Goal: Task Accomplishment & Management: Manage account settings

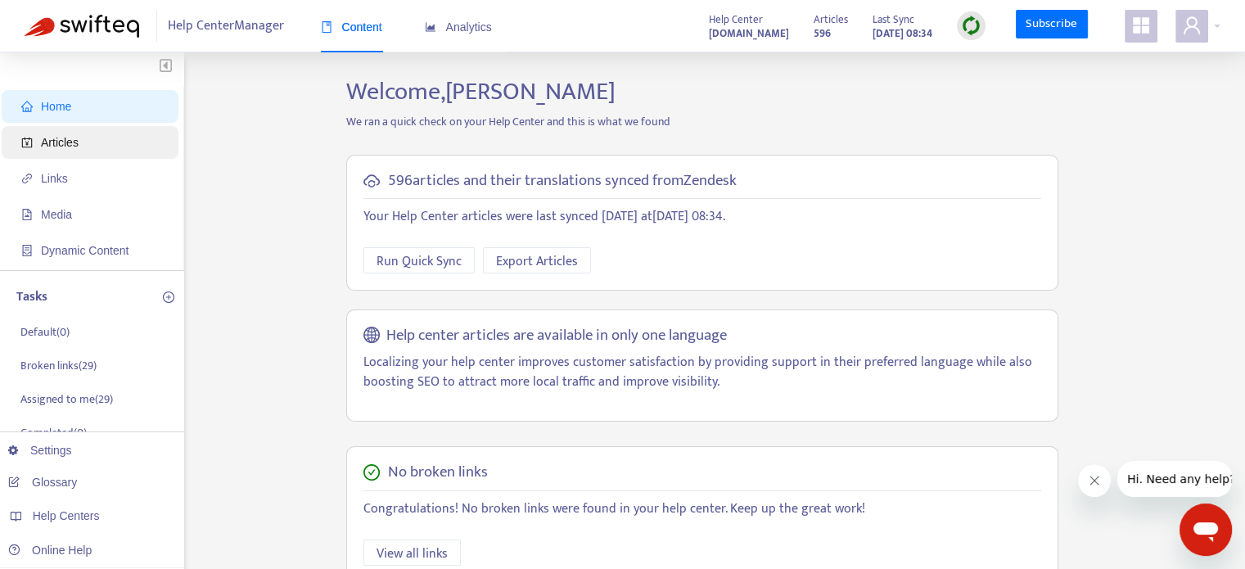
click at [115, 153] on span "Articles" at bounding box center [93, 142] width 144 height 33
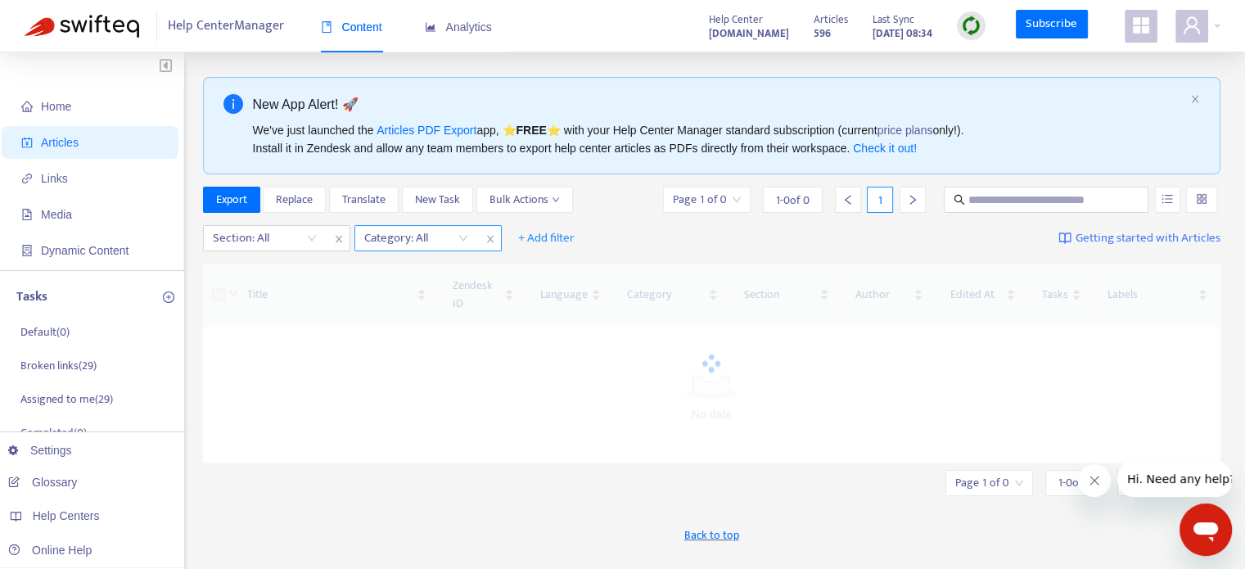
click at [383, 242] on div at bounding box center [408, 238] width 99 height 20
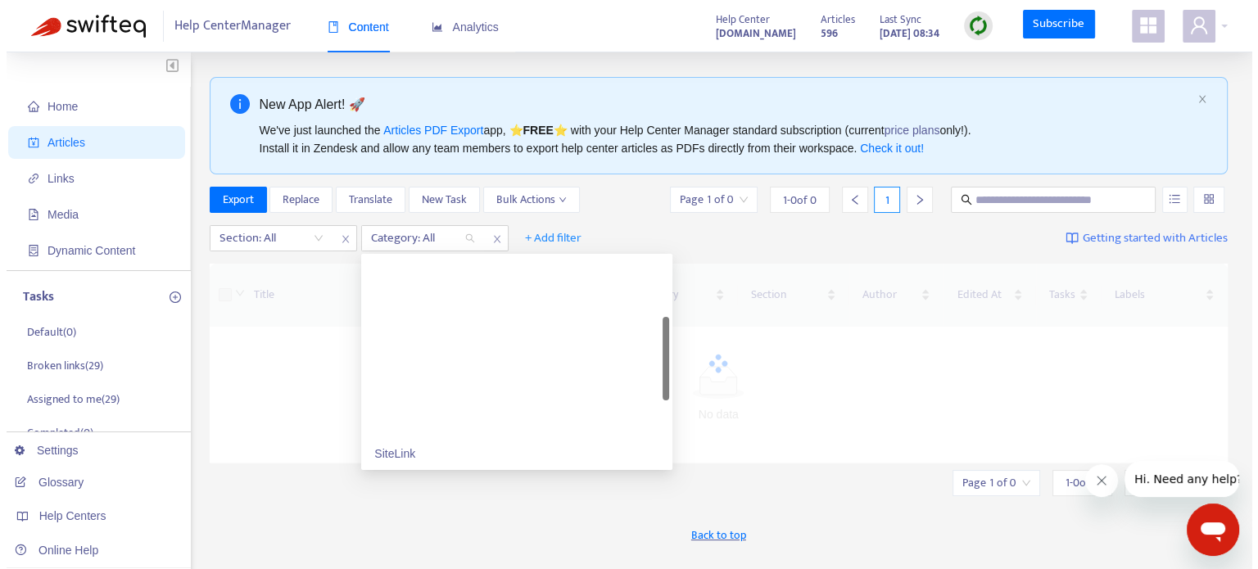
scroll to position [191, 0]
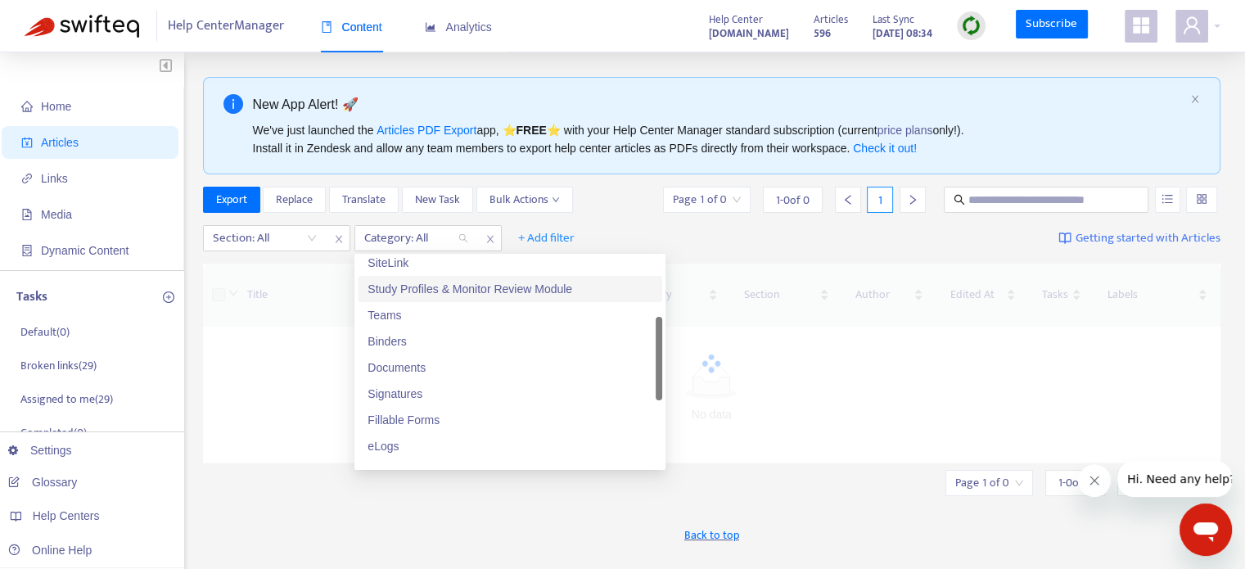
click at [401, 290] on div "Study Profiles & Monitor Review Module" at bounding box center [510, 289] width 285 height 18
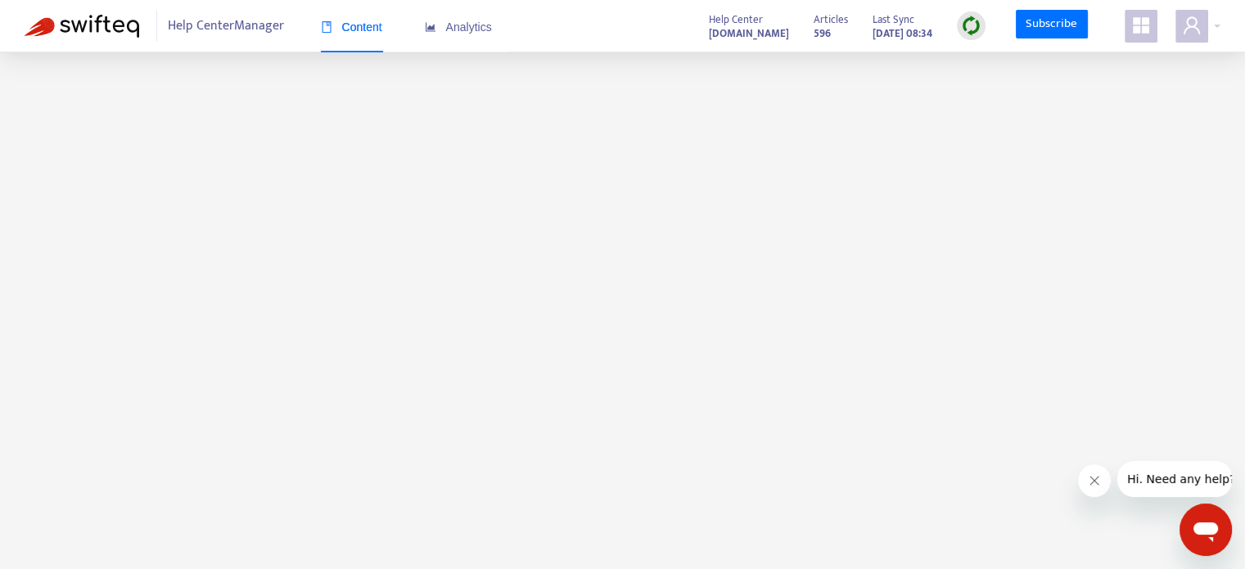
click at [356, 25] on span "Content" at bounding box center [351, 26] width 61 height 13
click at [251, 26] on span "Help Center Manager" at bounding box center [226, 26] width 116 height 31
click at [316, 25] on div "Help Center Manager Content Analytics" at bounding box center [338, 26] width 341 height 31
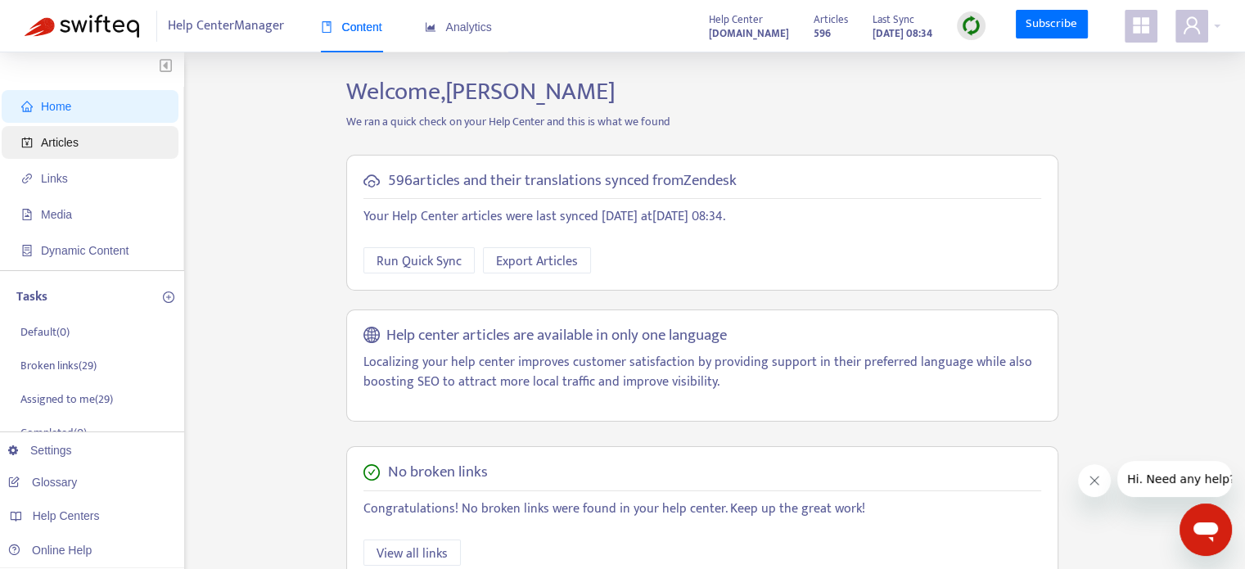
click at [55, 146] on span "Articles" at bounding box center [60, 142] width 38 height 13
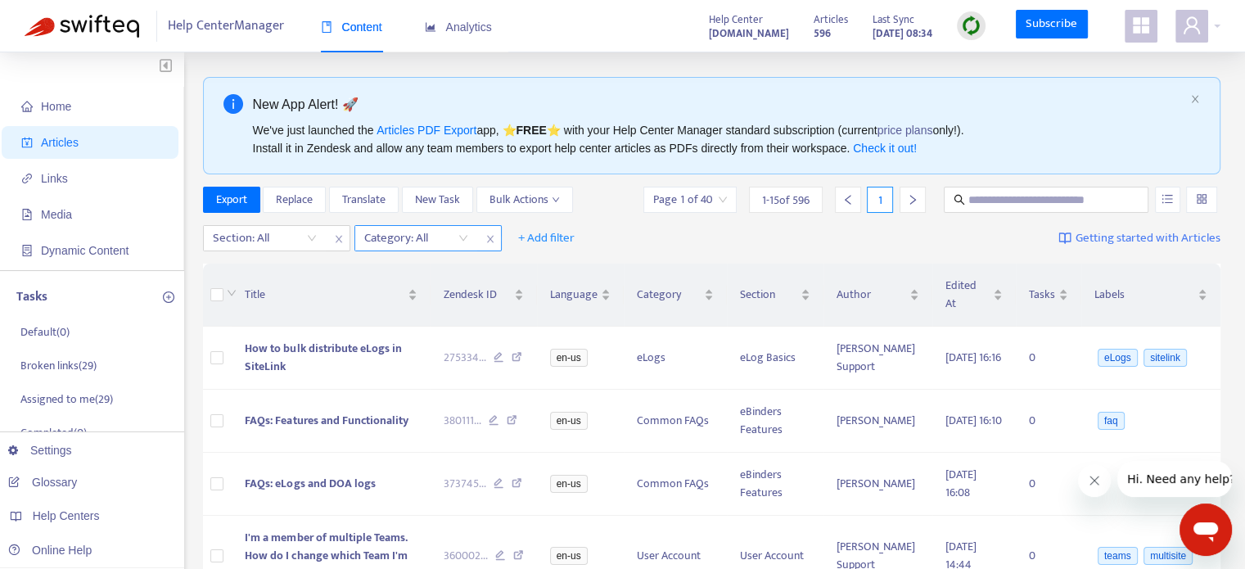
click at [428, 241] on div at bounding box center [408, 238] width 99 height 20
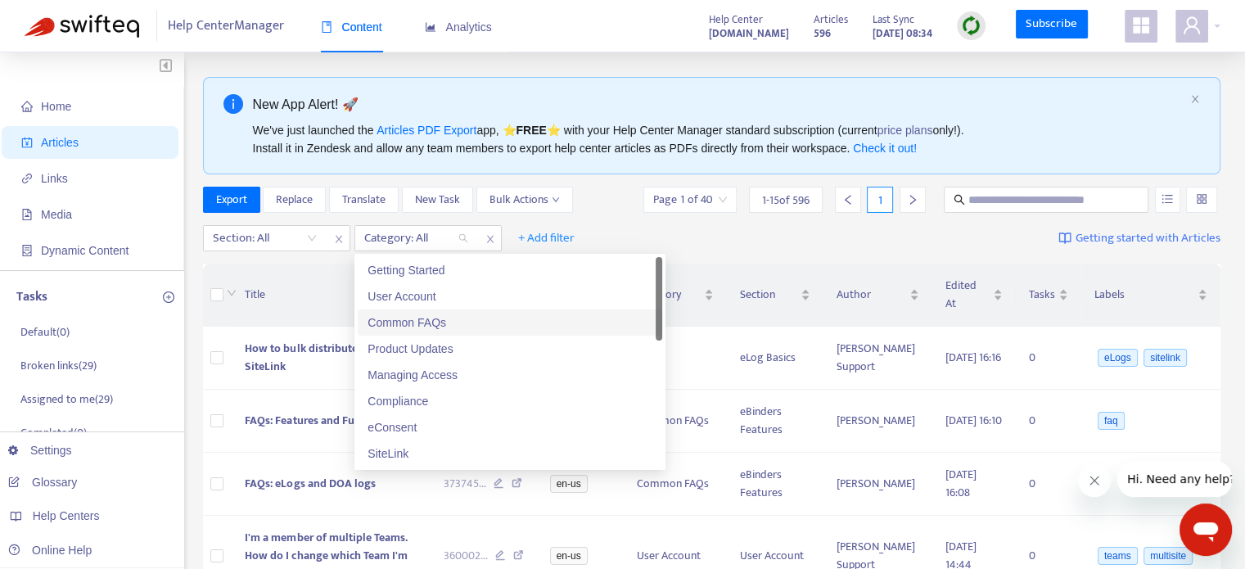
scroll to position [191, 0]
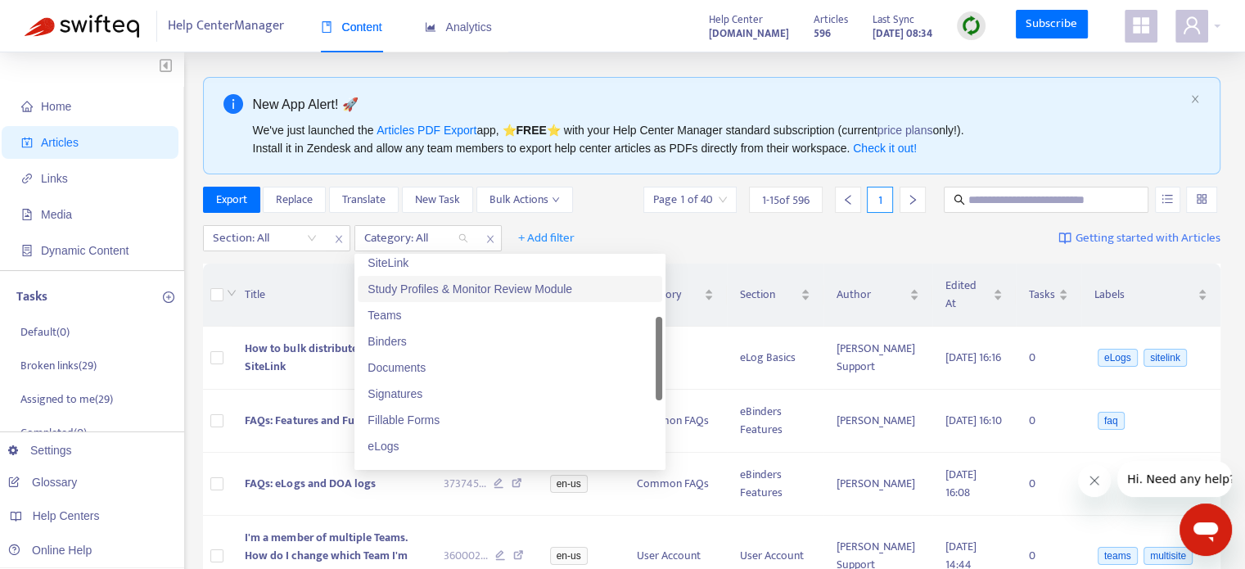
click at [438, 290] on div "Study Profiles & Monitor Review Module" at bounding box center [510, 289] width 285 height 18
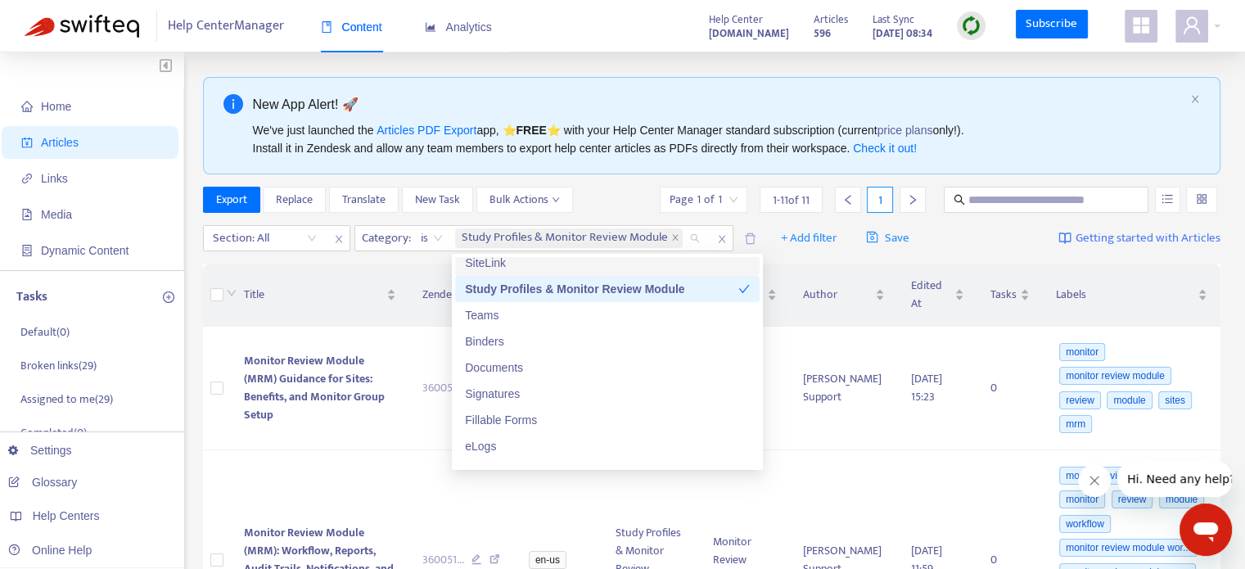
click at [622, 218] on div "Export Replace Translate New Task Bulk Actions Page 1 of 1 1 - 11 of 11 1" at bounding box center [712, 203] width 1019 height 33
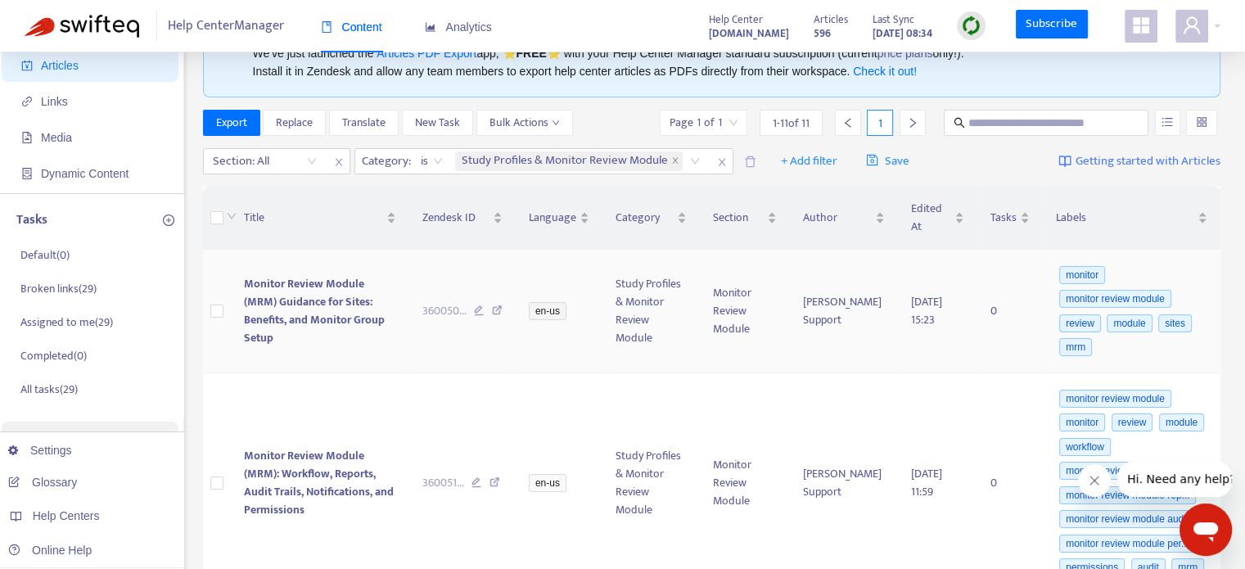
scroll to position [0, 0]
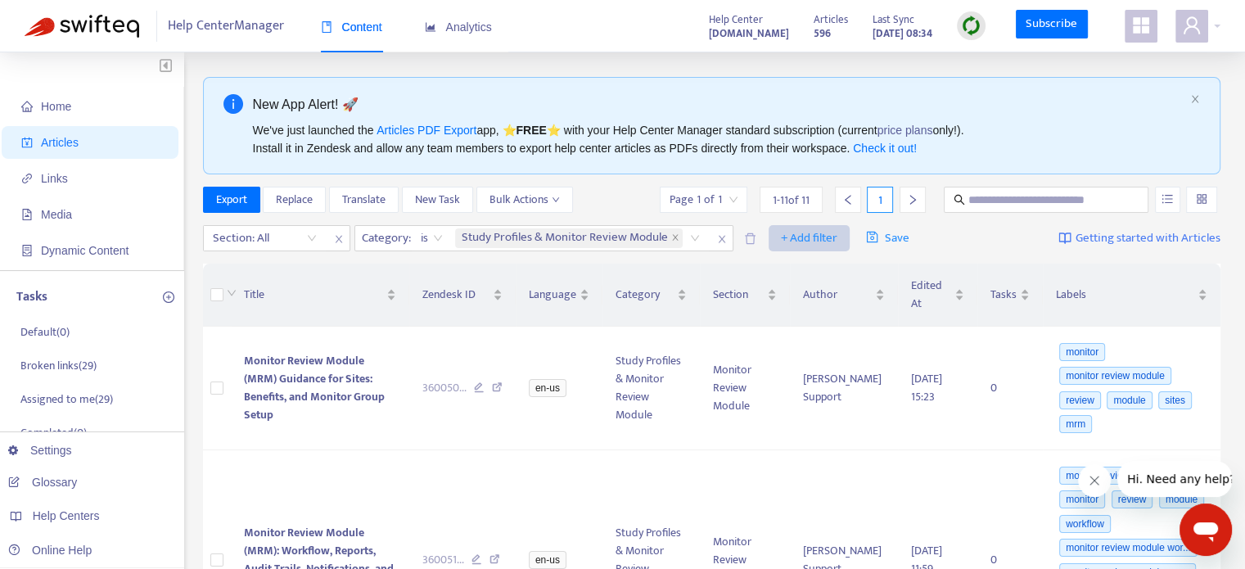
click at [784, 236] on span "+ Add filter" at bounding box center [809, 238] width 56 height 20
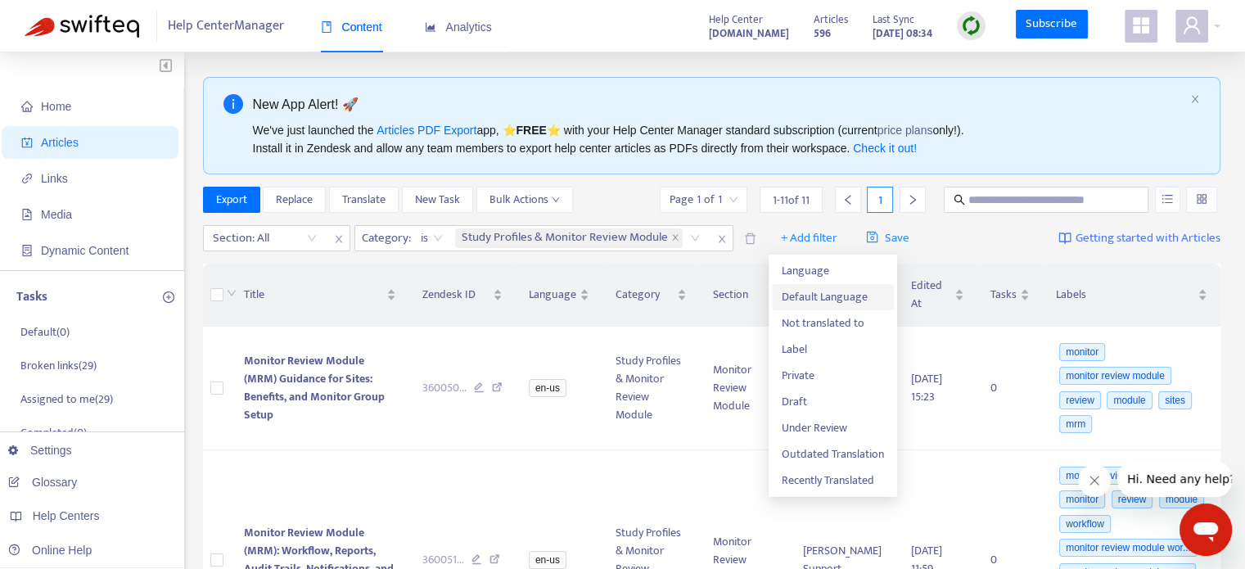
click at [816, 296] on span "Default Language" at bounding box center [833, 297] width 102 height 18
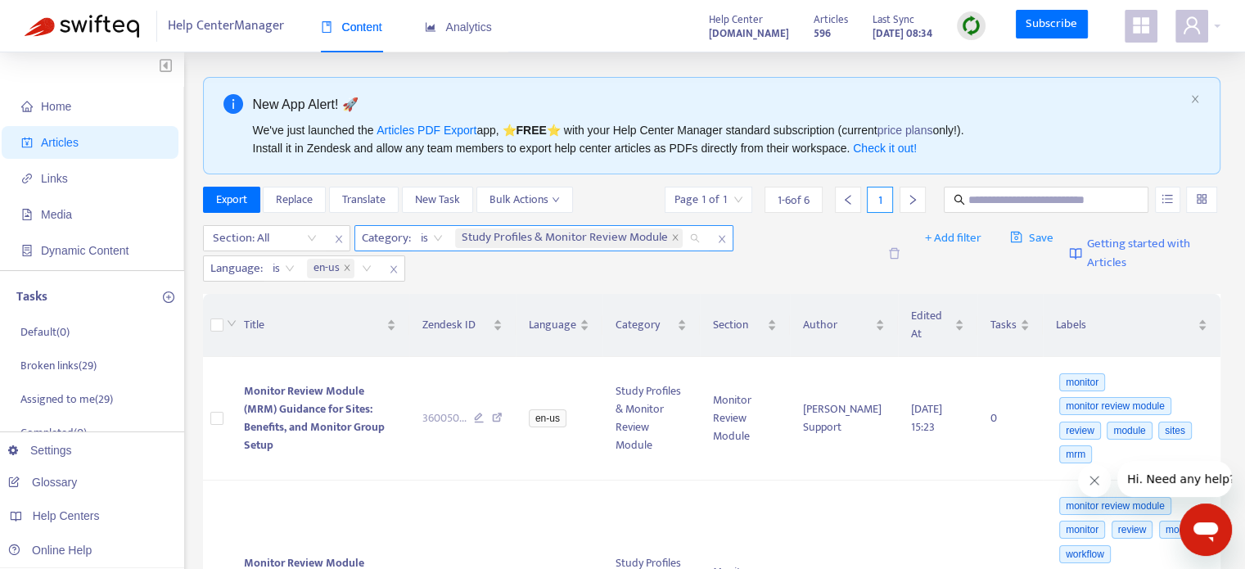
click at [557, 235] on span "Study Profiles & Monitor Review Module" at bounding box center [565, 238] width 206 height 20
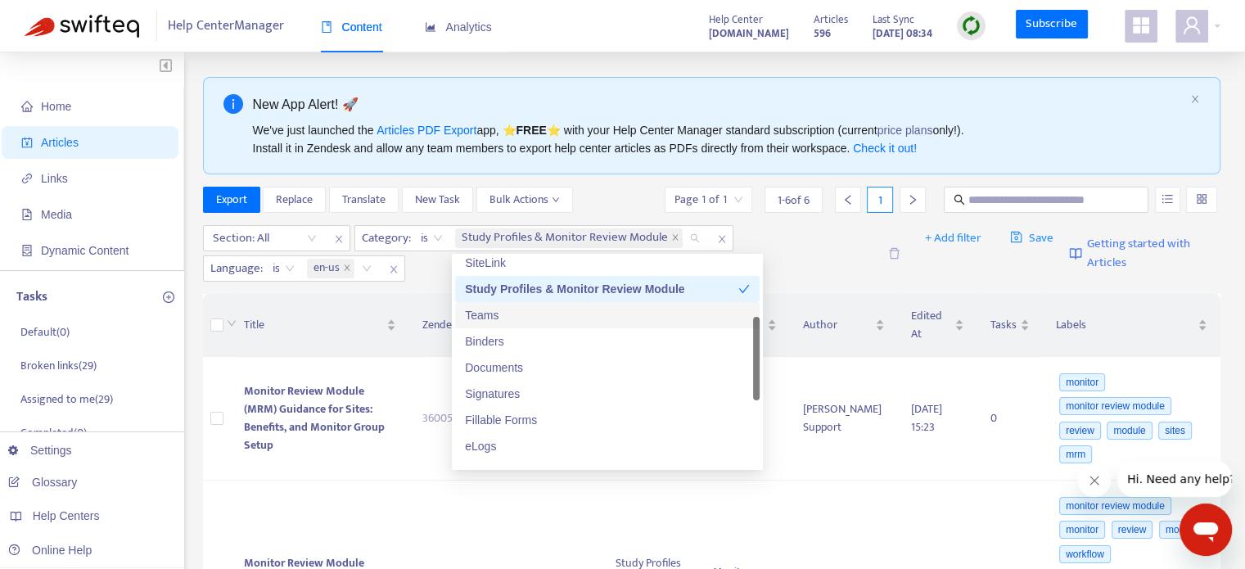
click at [531, 308] on div "Teams" at bounding box center [607, 315] width 285 height 18
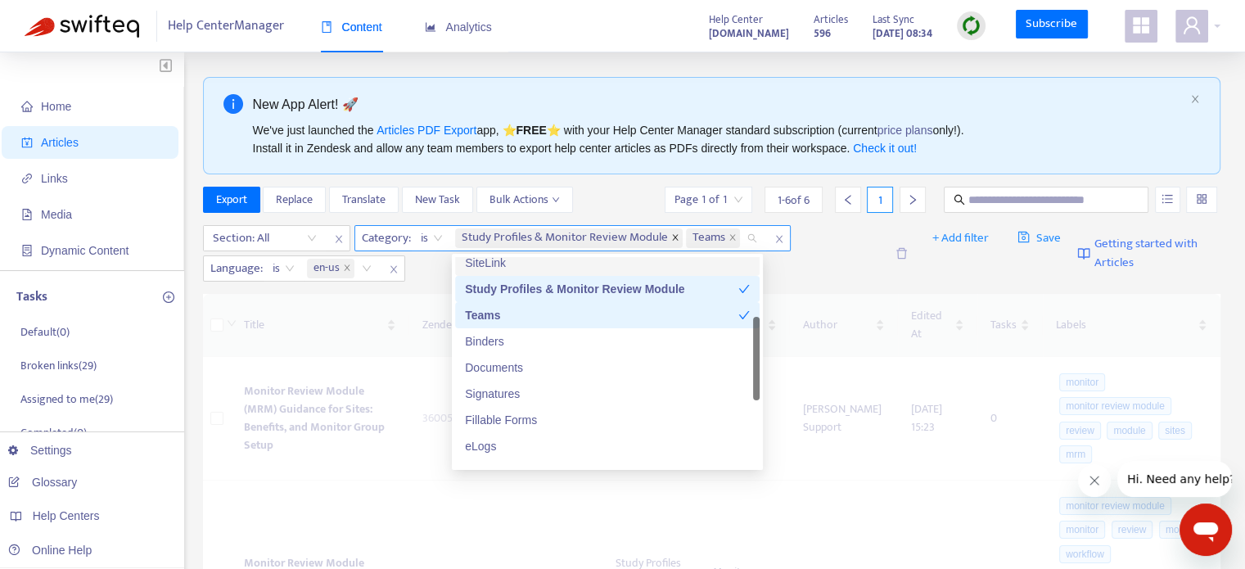
click at [676, 238] on icon "close" at bounding box center [675, 238] width 6 height 6
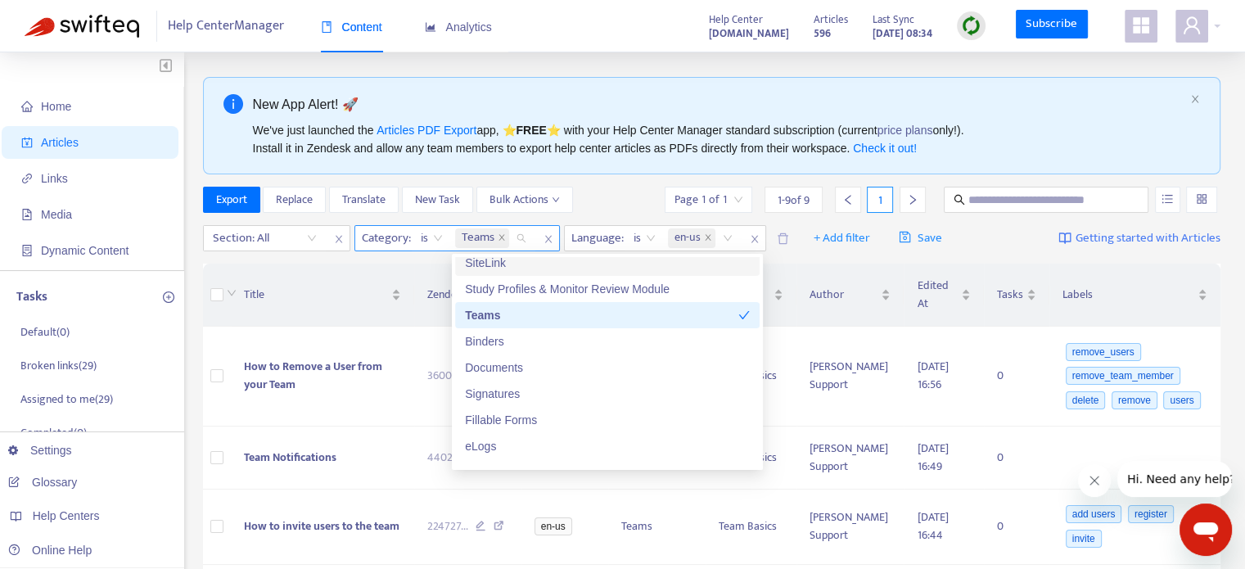
click at [786, 254] on div "Section: All Category : is Teams Language : is en-us + Add filter Save Getting …" at bounding box center [712, 238] width 1019 height 38
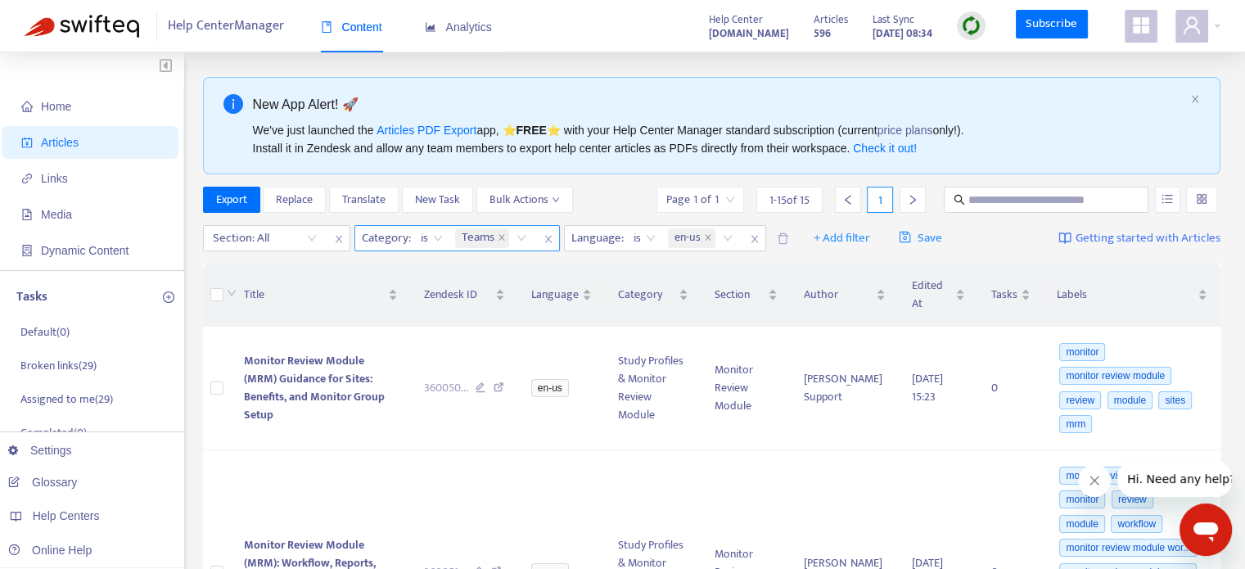
click at [518, 236] on div "Teams" at bounding box center [494, 238] width 84 height 25
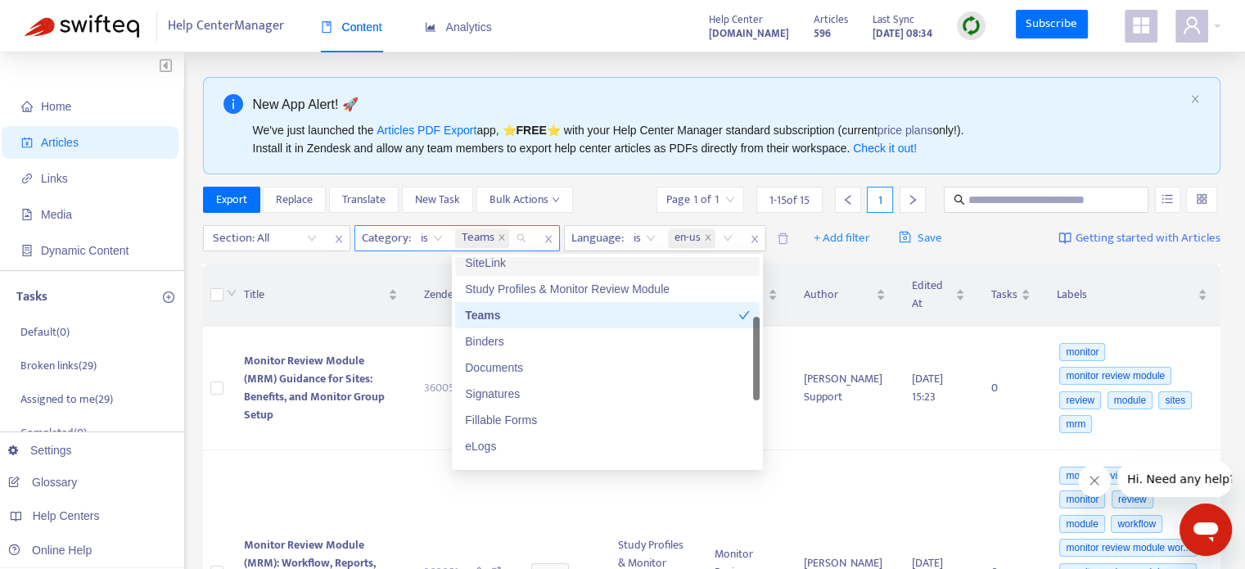
click at [518, 236] on div "Teams" at bounding box center [494, 238] width 84 height 25
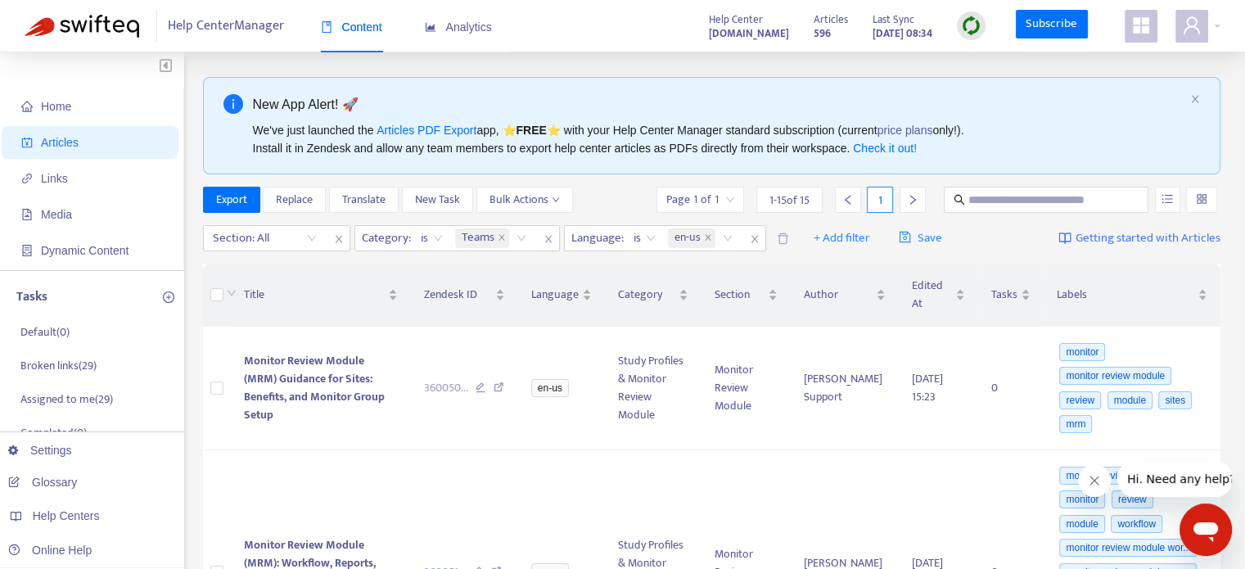
click at [343, 230] on span "close" at bounding box center [338, 239] width 21 height 20
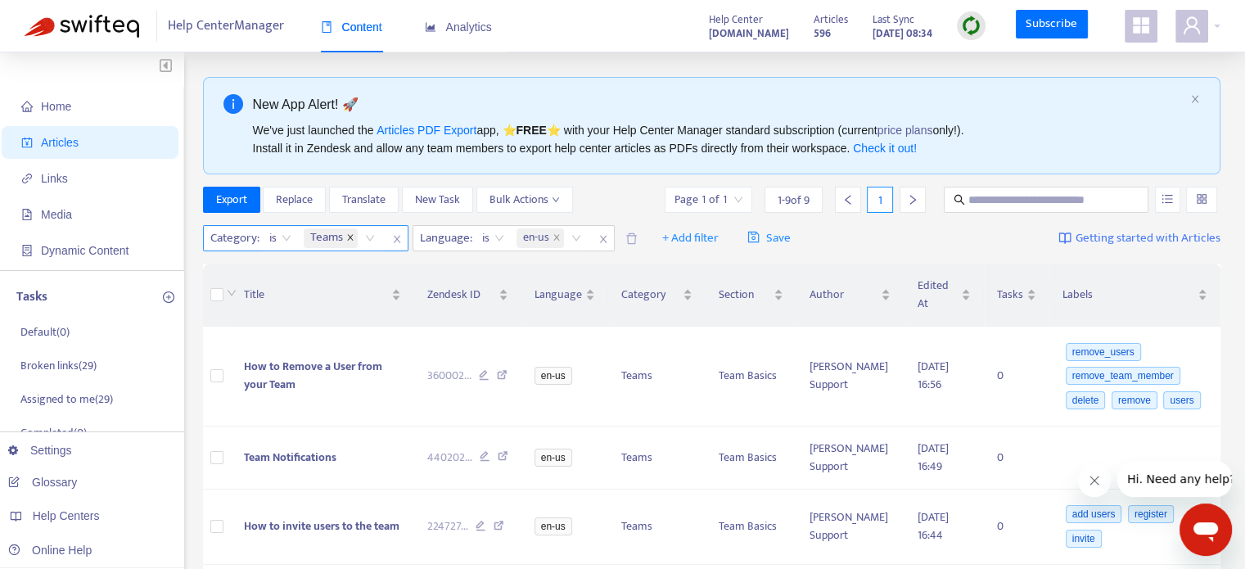
click at [349, 239] on icon "close" at bounding box center [350, 237] width 8 height 8
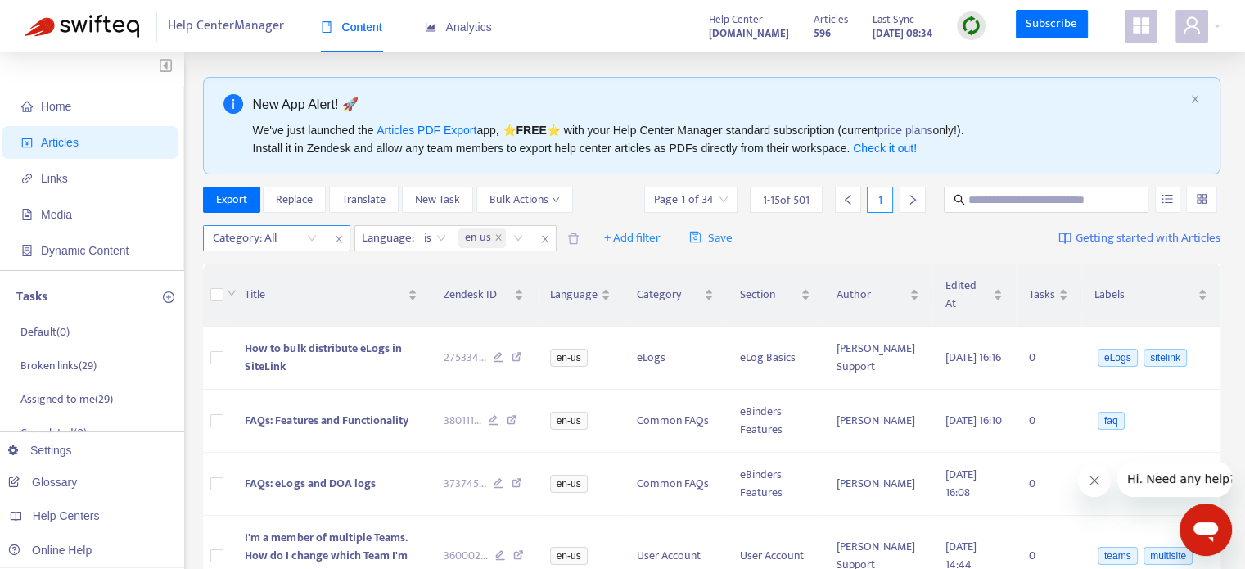
click at [308, 240] on div "Category: All" at bounding box center [265, 238] width 122 height 25
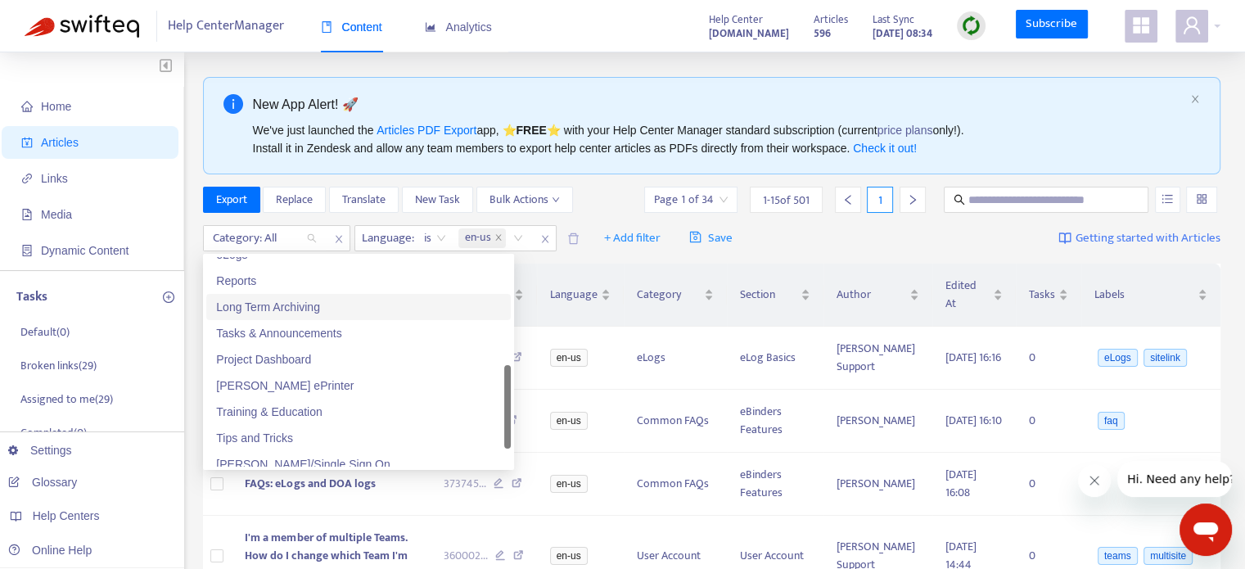
scroll to position [191, 0]
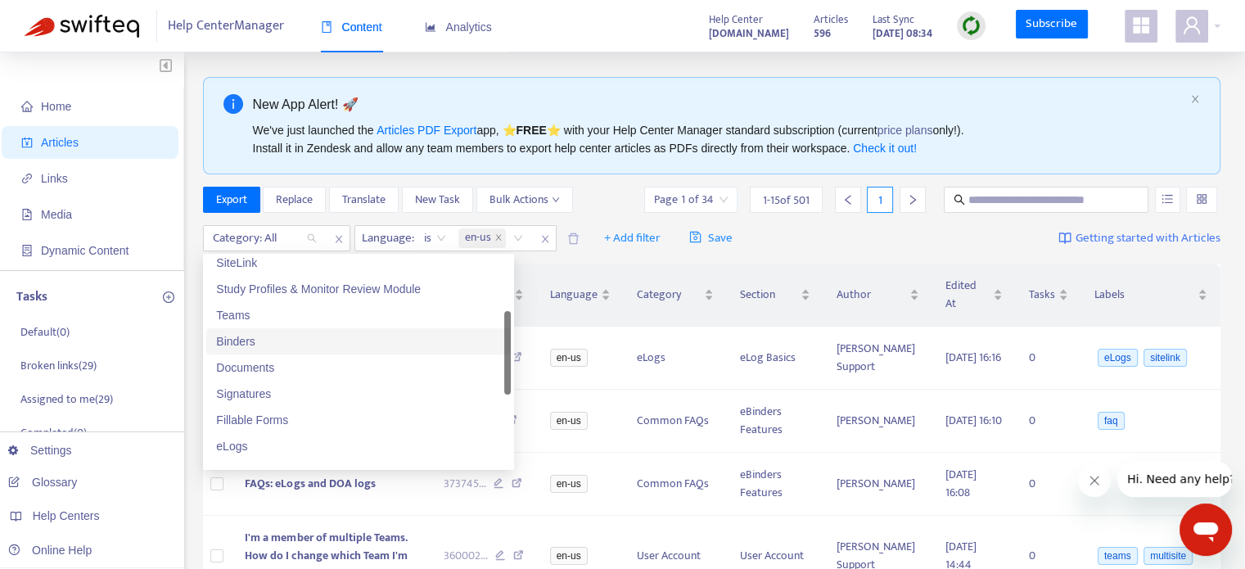
click at [247, 338] on div "Binders" at bounding box center [358, 341] width 285 height 18
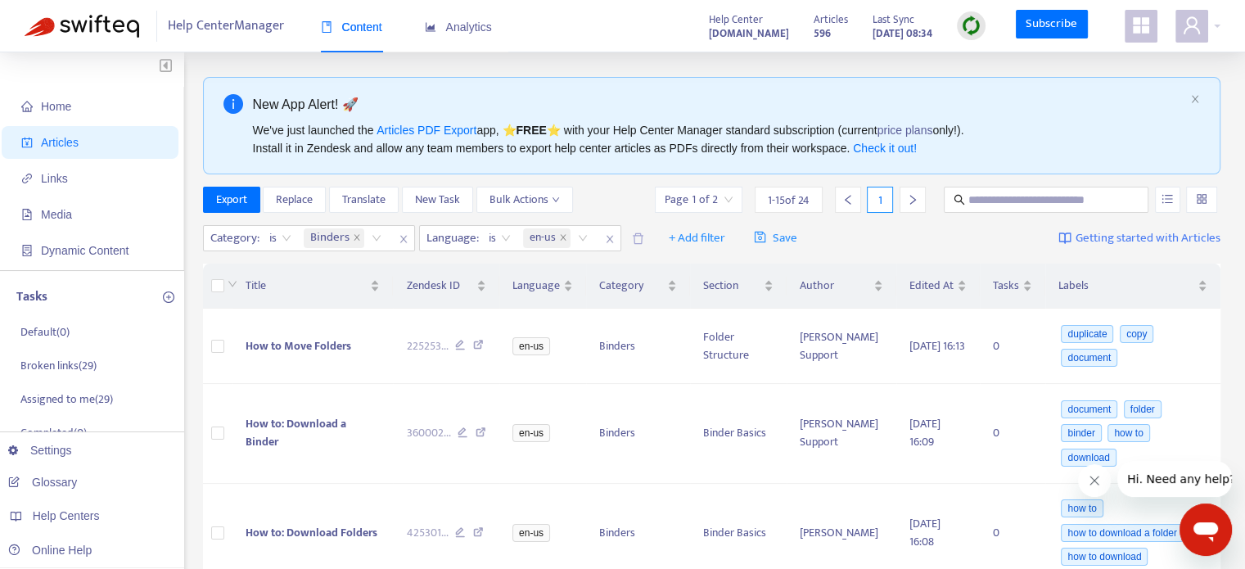
click at [583, 207] on div "Export Replace Translate New Task Bulk Actions Page 1 of 2 1 - 15 of 24 1" at bounding box center [712, 200] width 1019 height 26
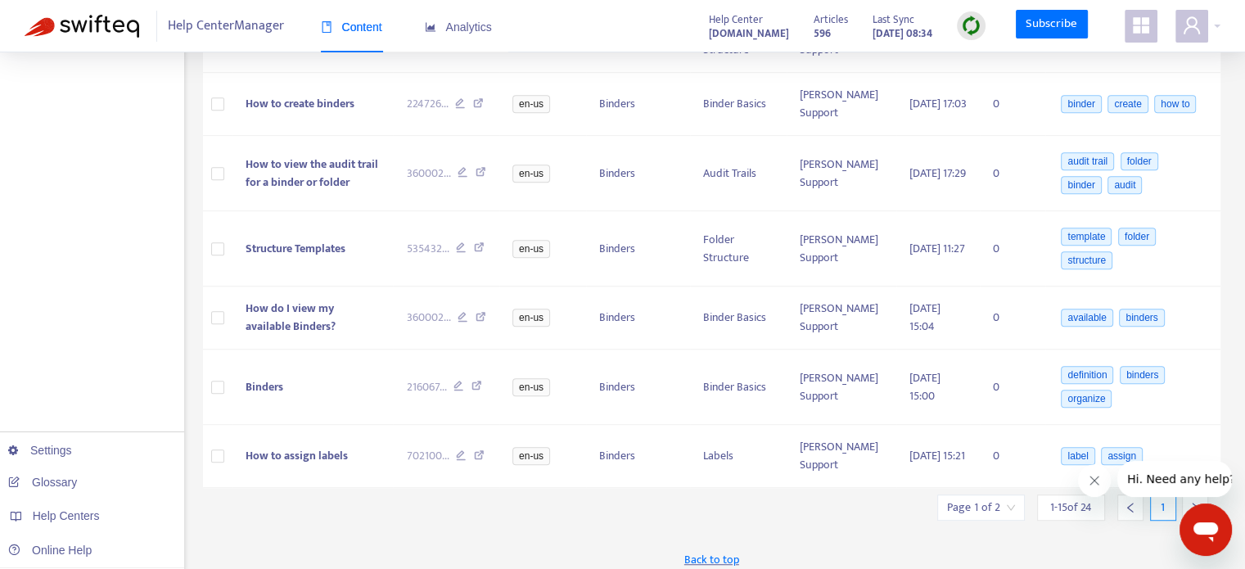
scroll to position [413, 0]
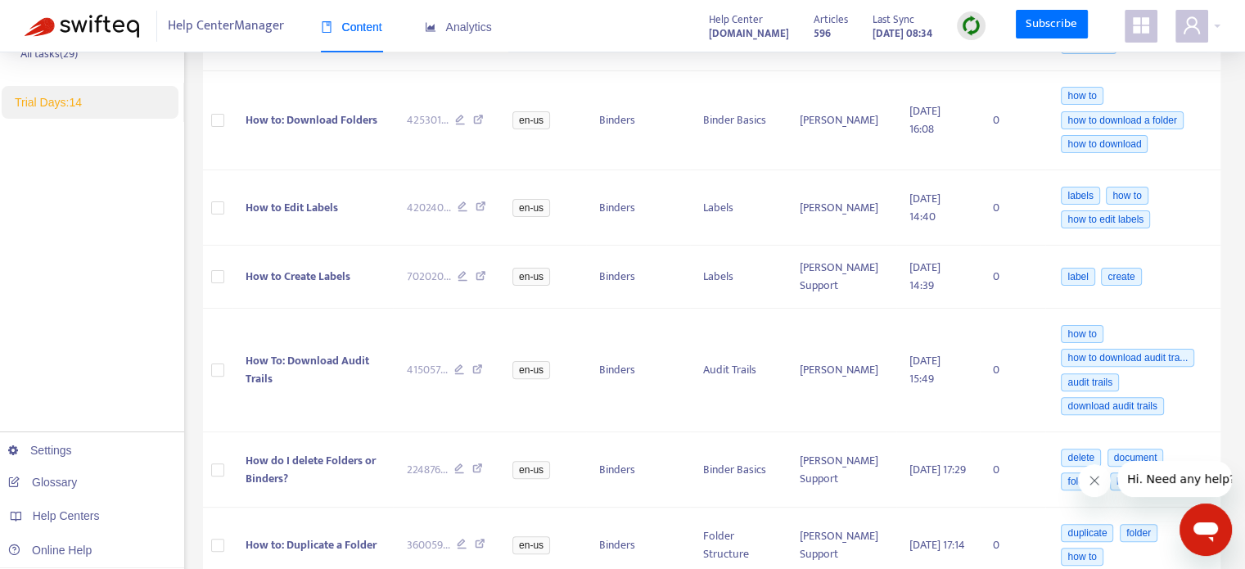
click at [968, 20] on img at bounding box center [971, 26] width 20 height 20
click at [978, 53] on link "Quick Sync" at bounding box center [1006, 59] width 70 height 19
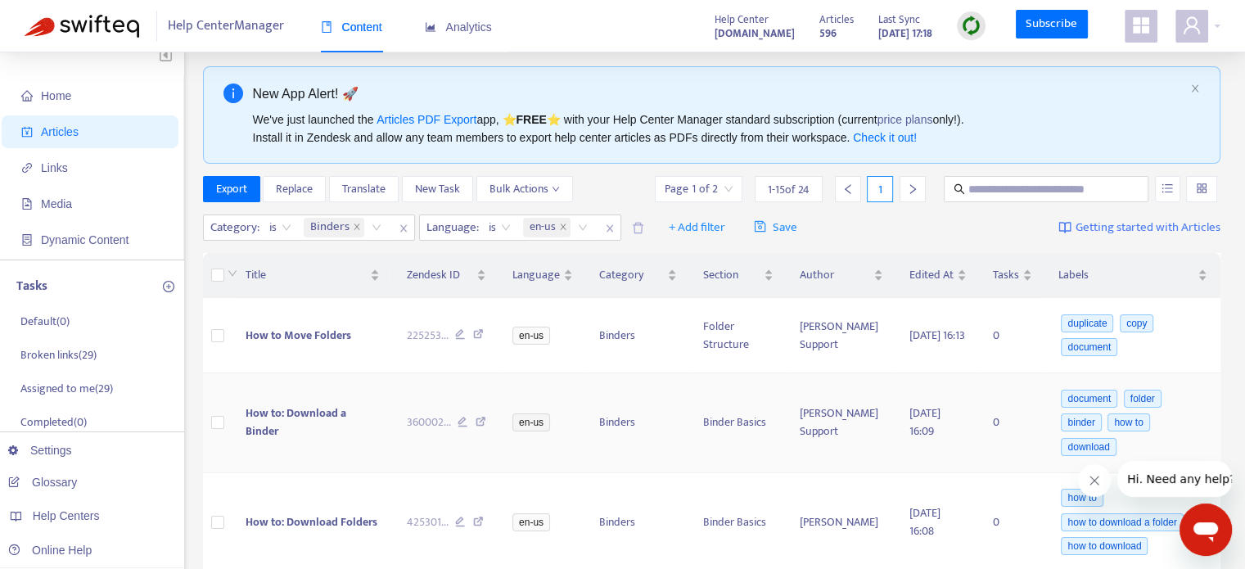
scroll to position [0, 0]
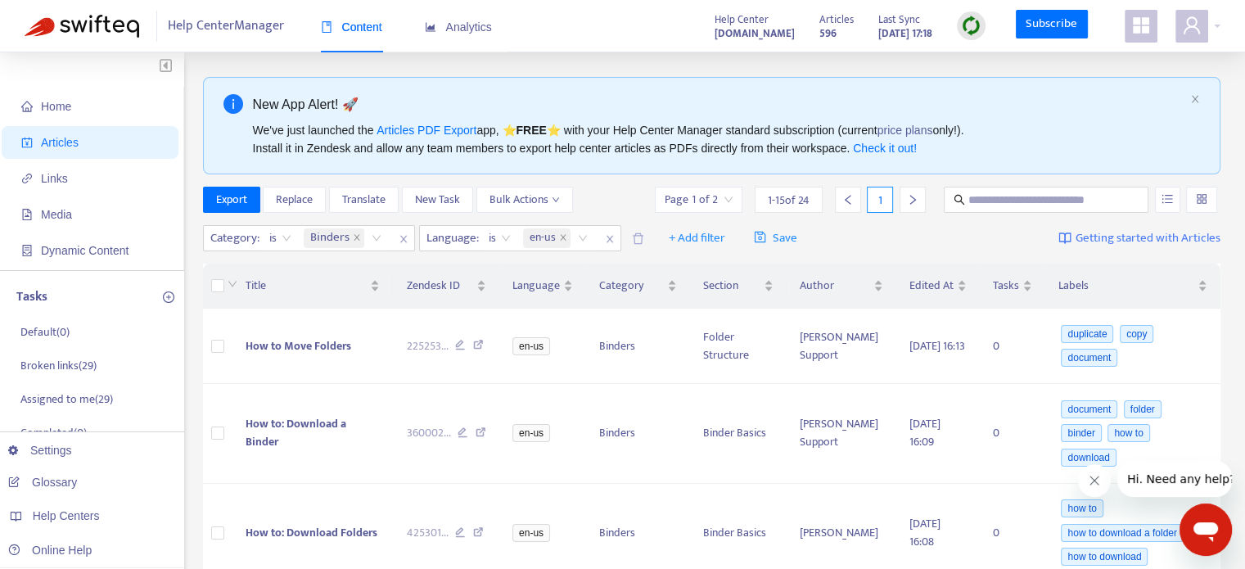
click at [491, 25] on div "Content Analytics" at bounding box center [415, 27] width 188 height 50
click at [481, 26] on span "Analytics" at bounding box center [458, 26] width 67 height 13
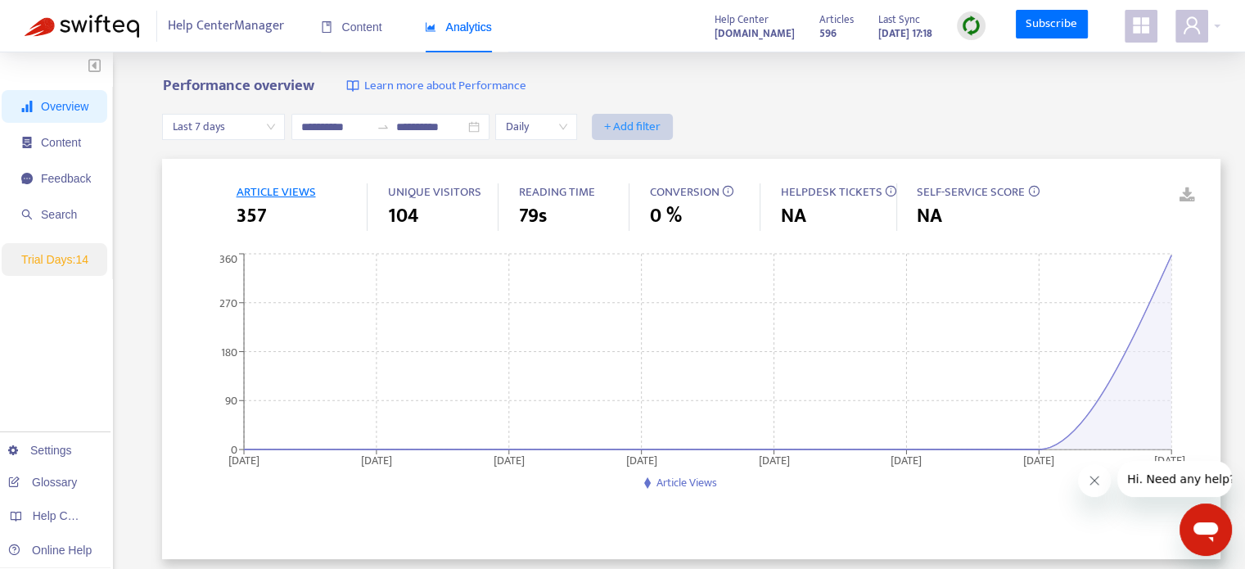
click at [657, 121] on span "+ Add filter" at bounding box center [632, 127] width 56 height 20
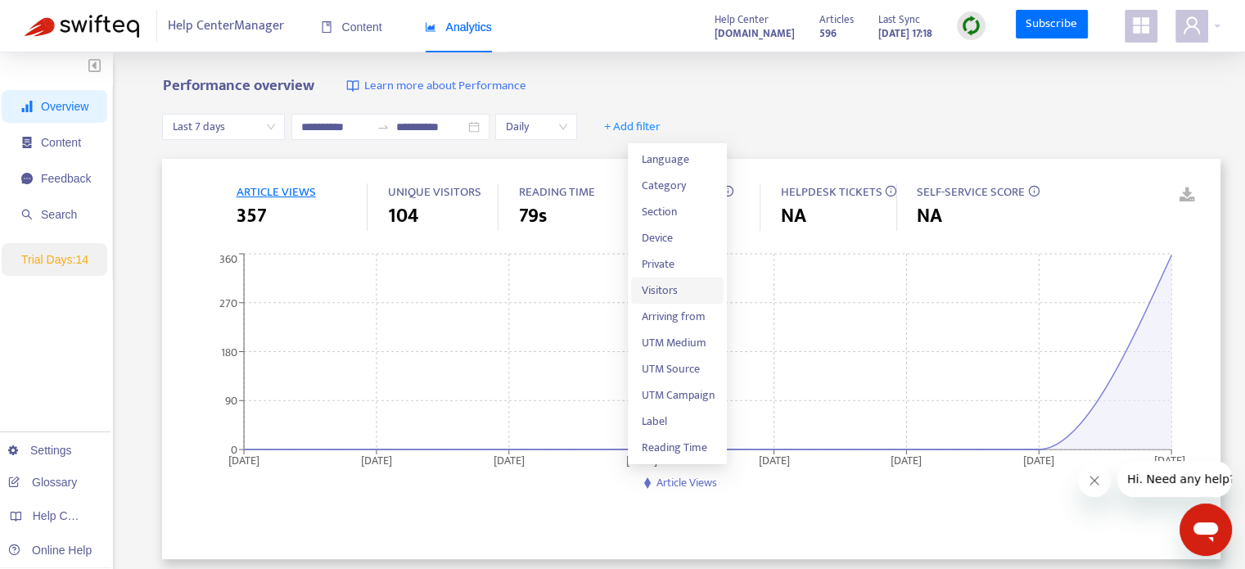
click at [654, 282] on span "Visitors" at bounding box center [677, 291] width 73 height 18
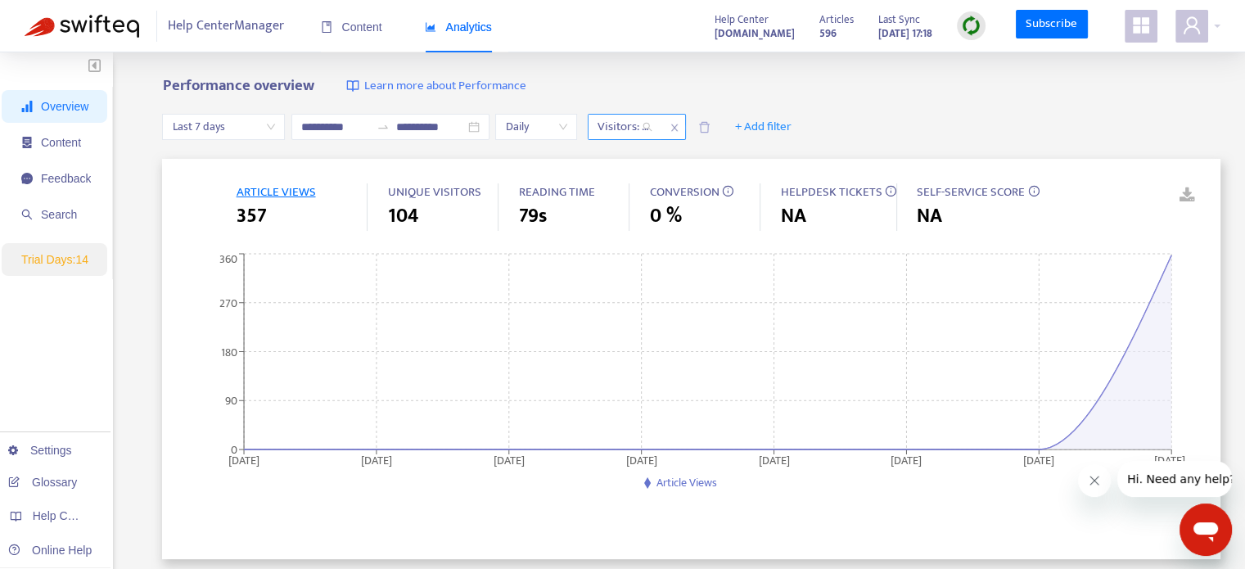
click at [662, 137] on div "Visitors: All" at bounding box center [625, 127] width 73 height 25
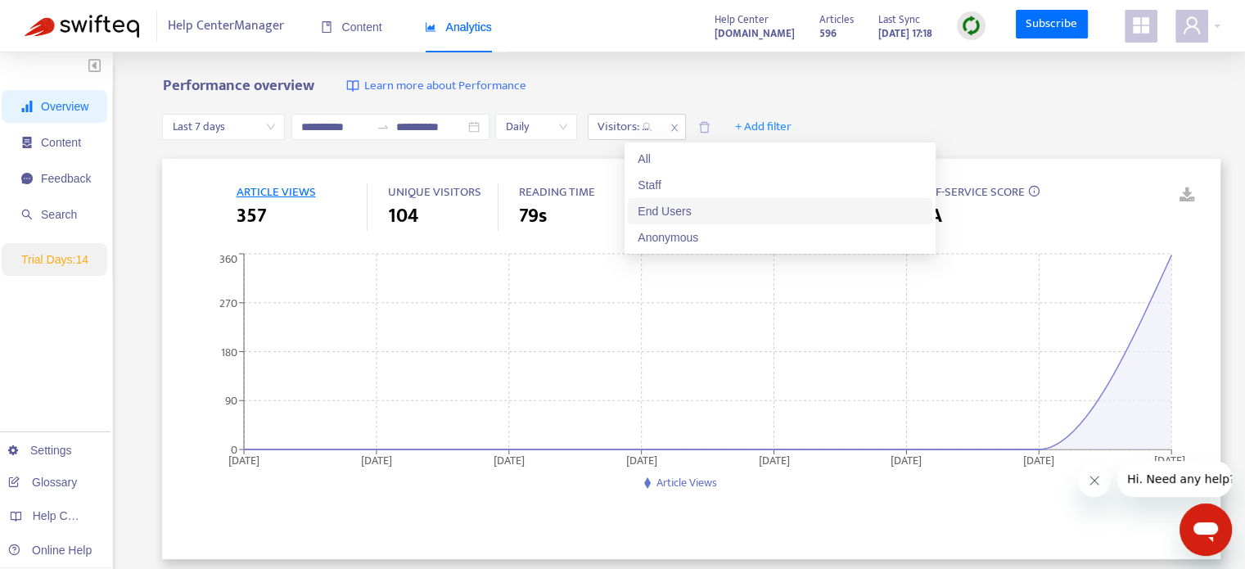
click at [661, 207] on div "End Users" at bounding box center [780, 211] width 285 height 18
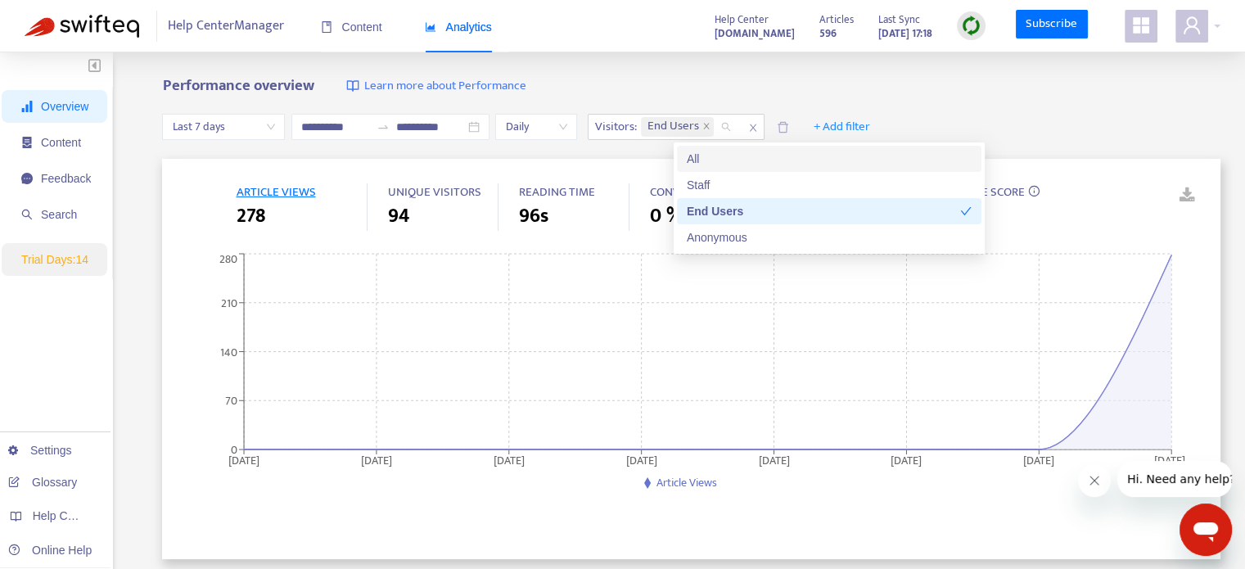
click at [730, 101] on div "**********" at bounding box center [691, 127] width 1059 height 63
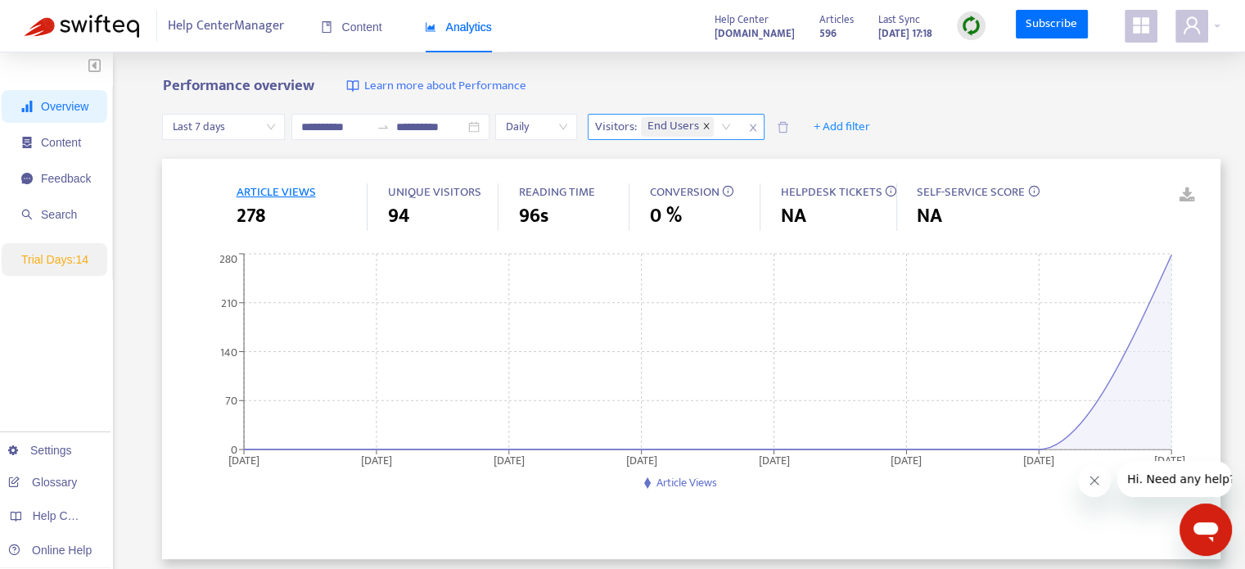
click at [711, 128] on icon "close" at bounding box center [707, 126] width 8 height 8
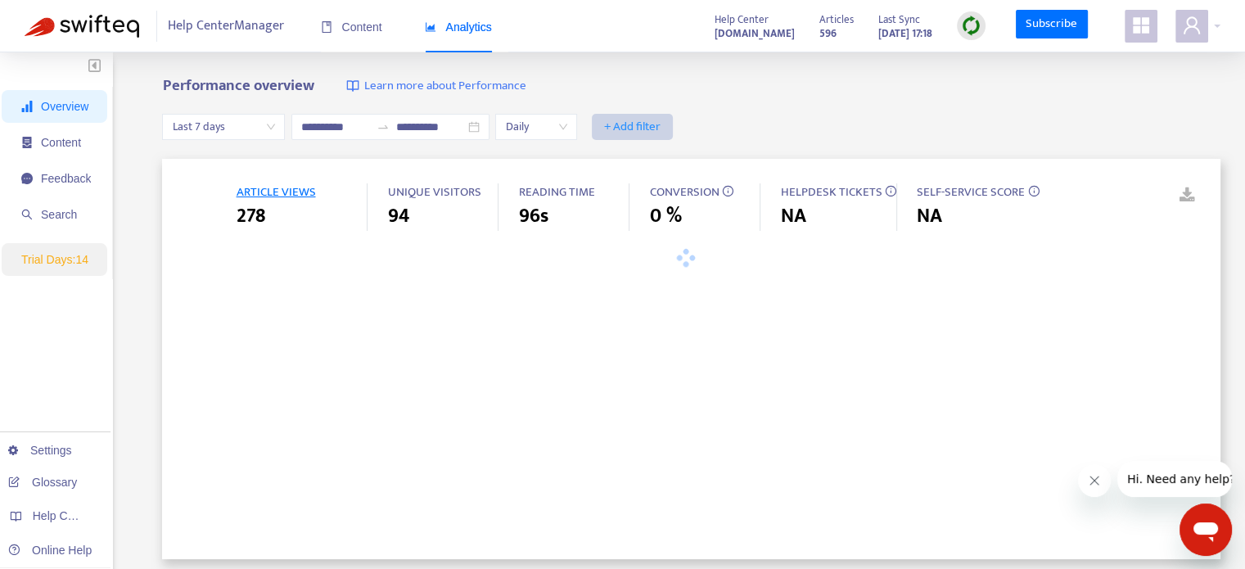
click at [661, 133] on span "+ Add filter" at bounding box center [632, 127] width 56 height 20
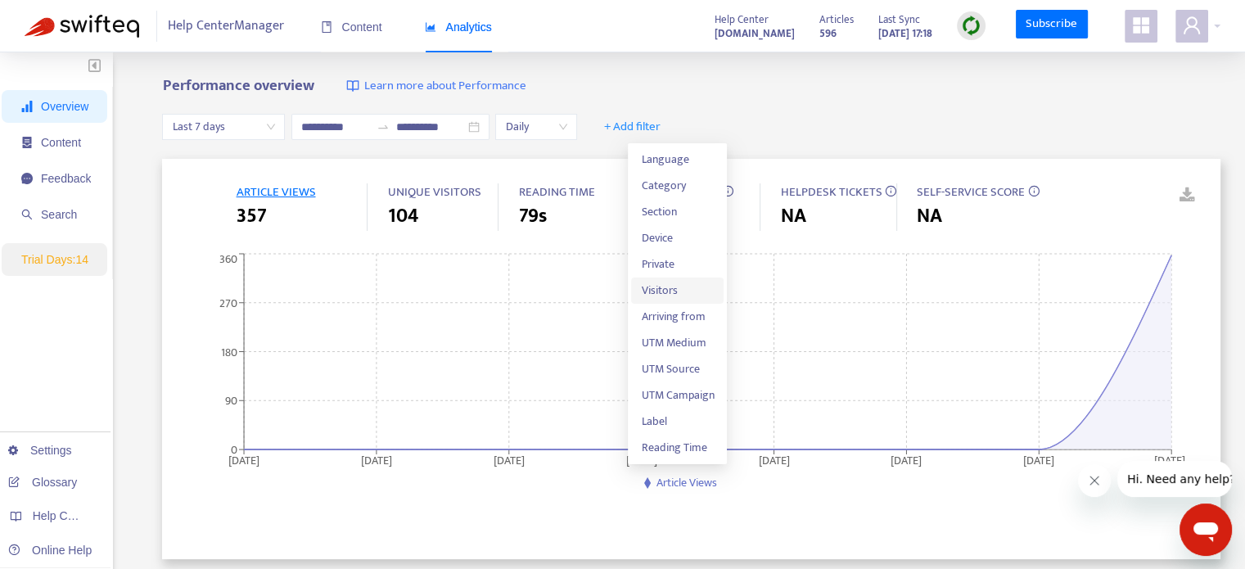
click at [674, 284] on span "Visitors" at bounding box center [677, 291] width 73 height 18
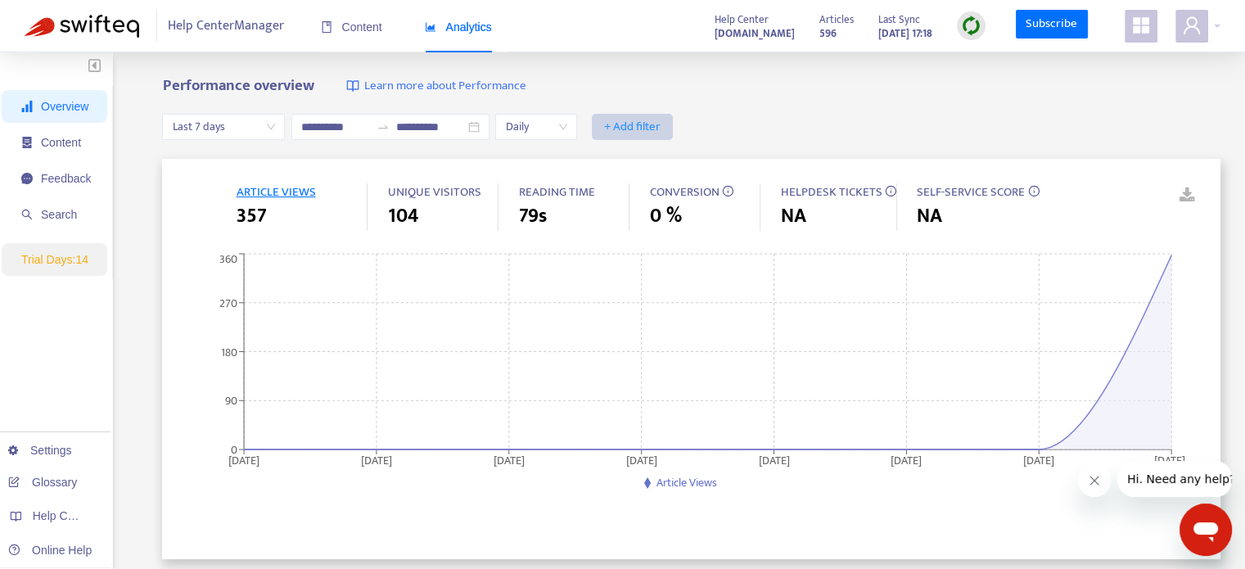
click at [661, 128] on span "+ Add filter" at bounding box center [632, 127] width 56 height 20
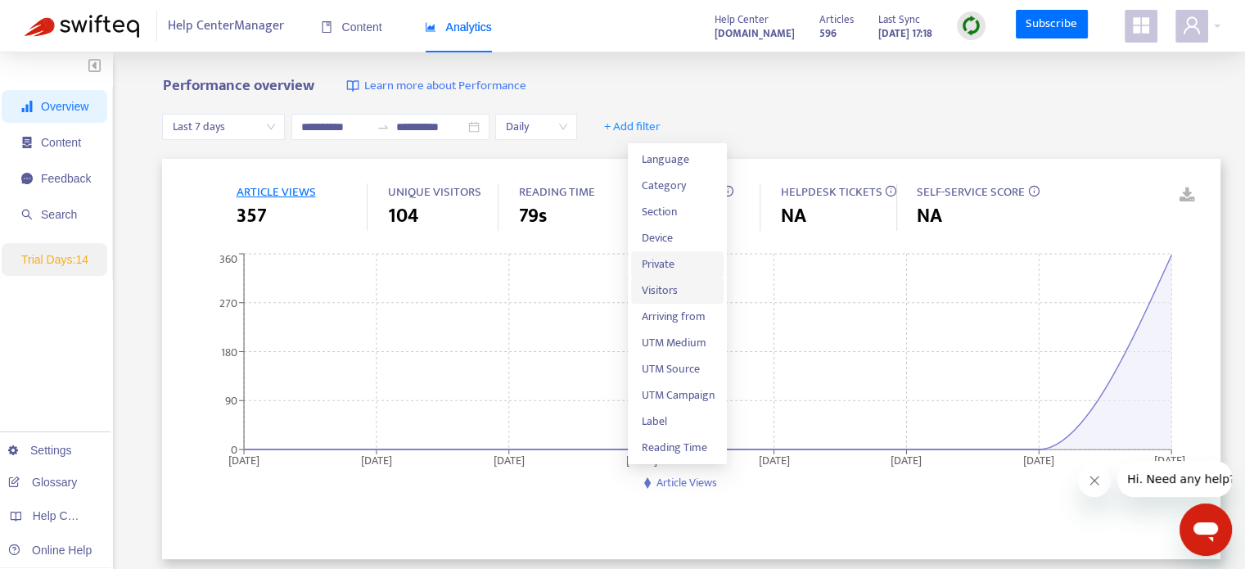
click at [668, 285] on span "Visitors" at bounding box center [677, 291] width 73 height 18
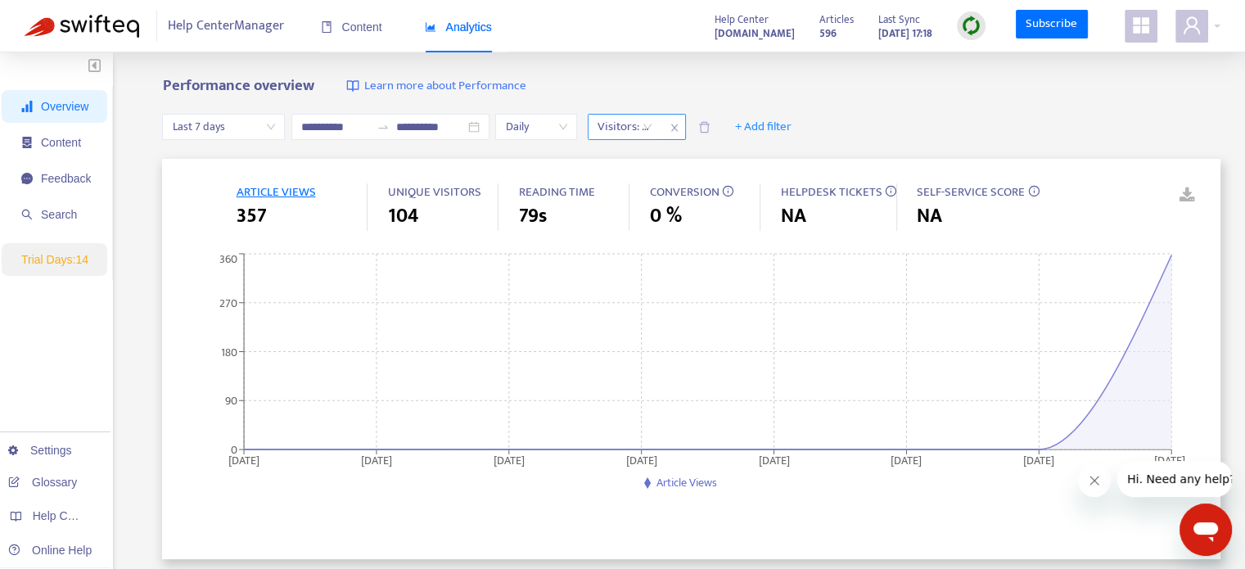
click at [642, 124] on div at bounding box center [617, 127] width 50 height 20
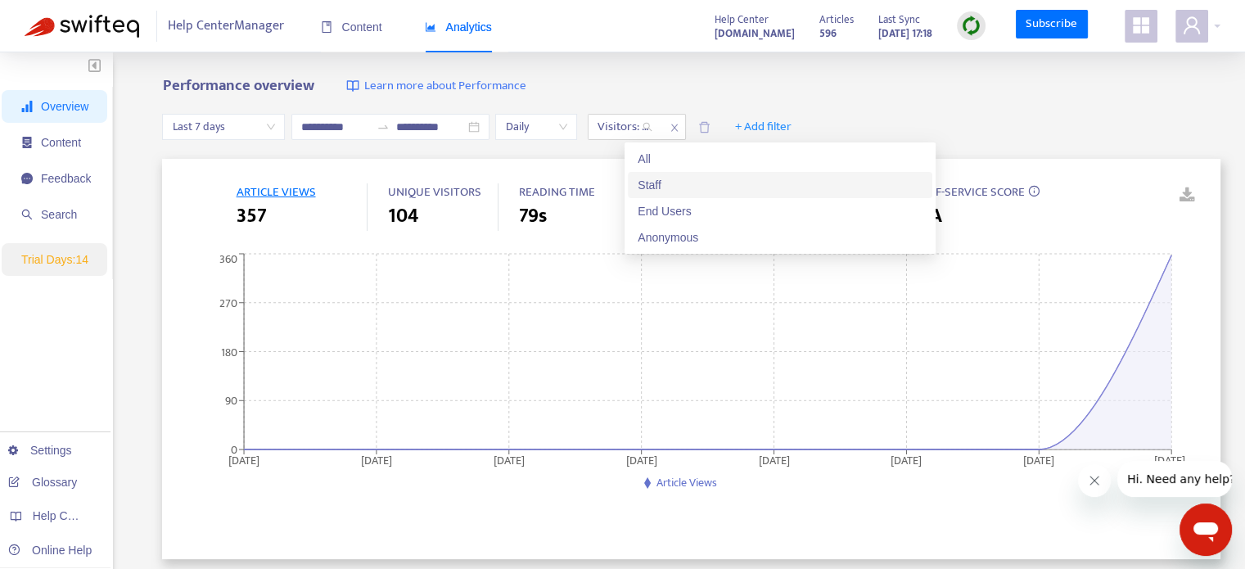
click at [662, 188] on div "Staff" at bounding box center [780, 185] width 285 height 18
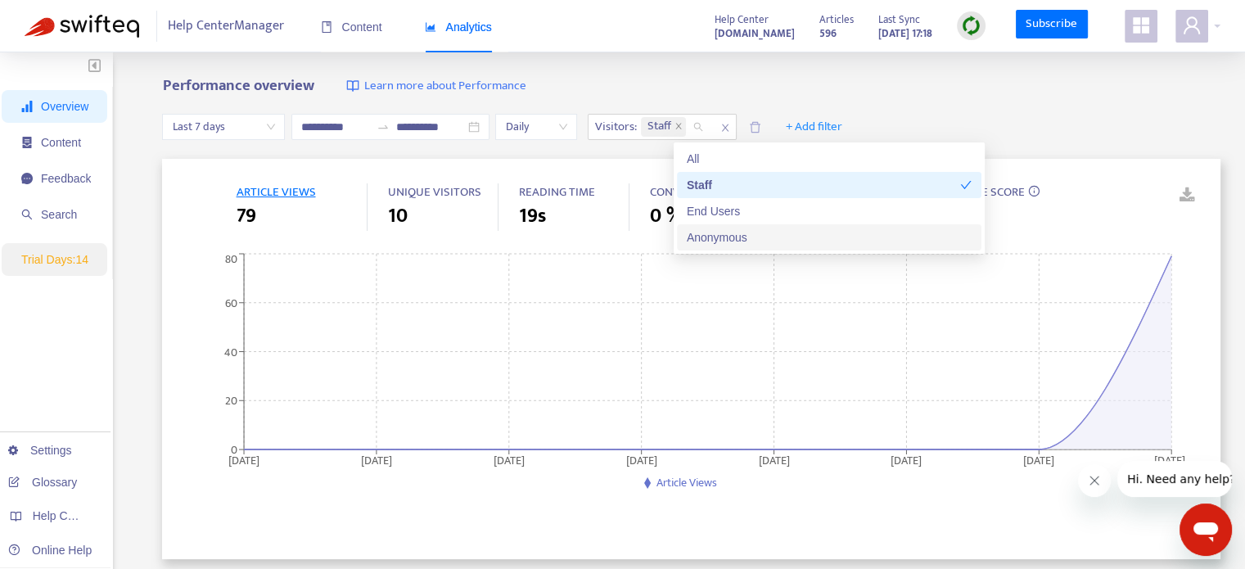
click at [705, 241] on div "Anonymous" at bounding box center [829, 237] width 285 height 18
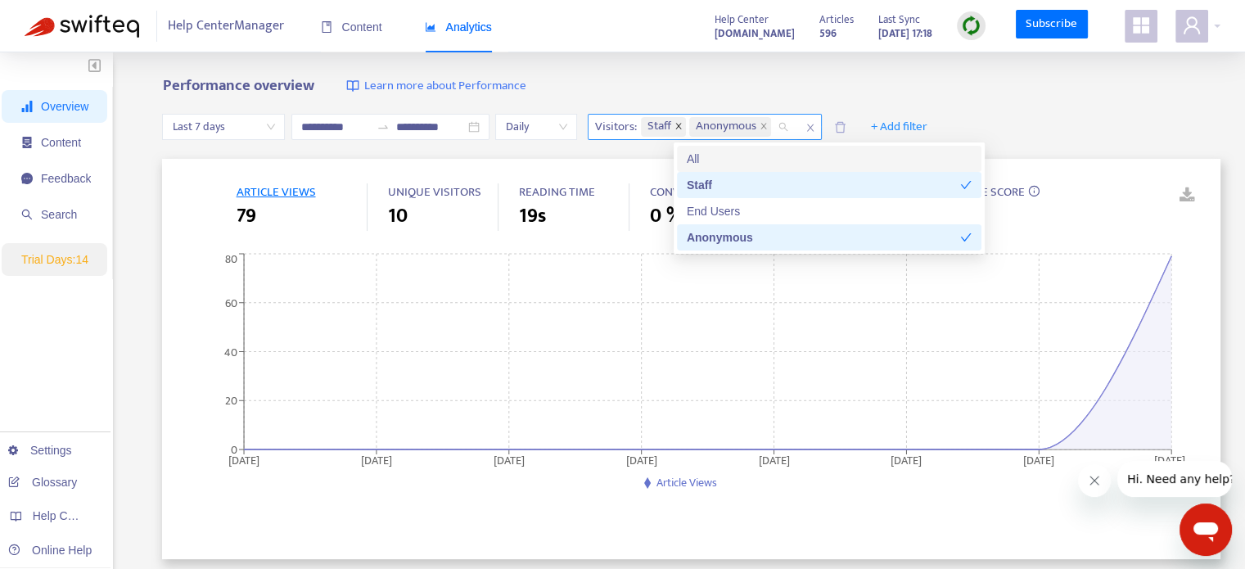
click at [681, 124] on icon "close" at bounding box center [679, 126] width 6 height 6
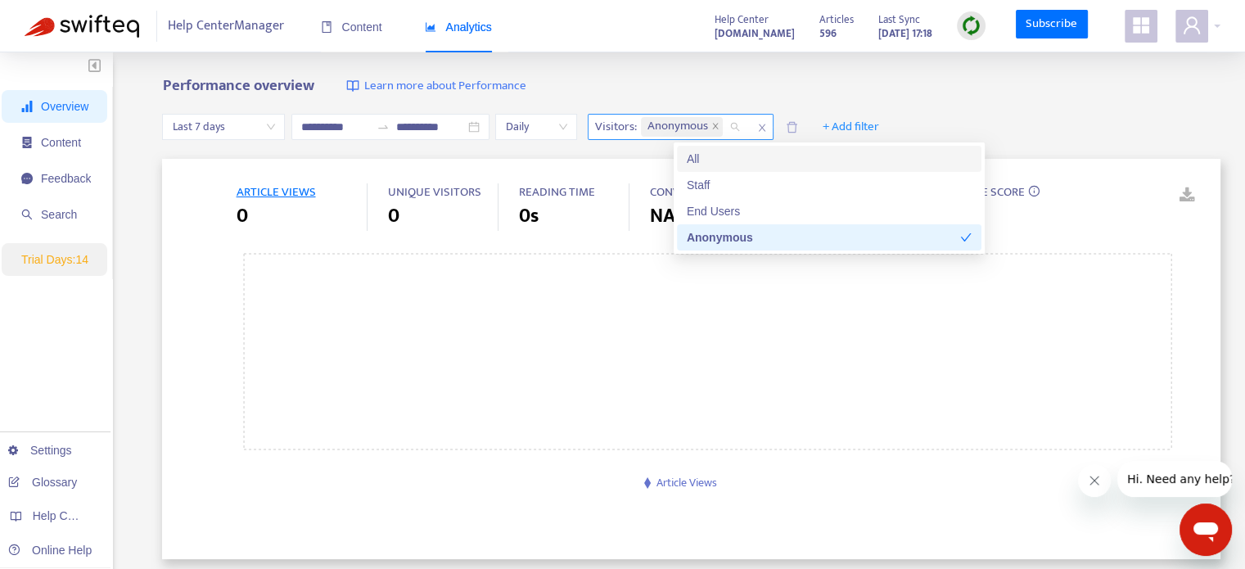
click at [712, 162] on div "All" at bounding box center [829, 159] width 285 height 18
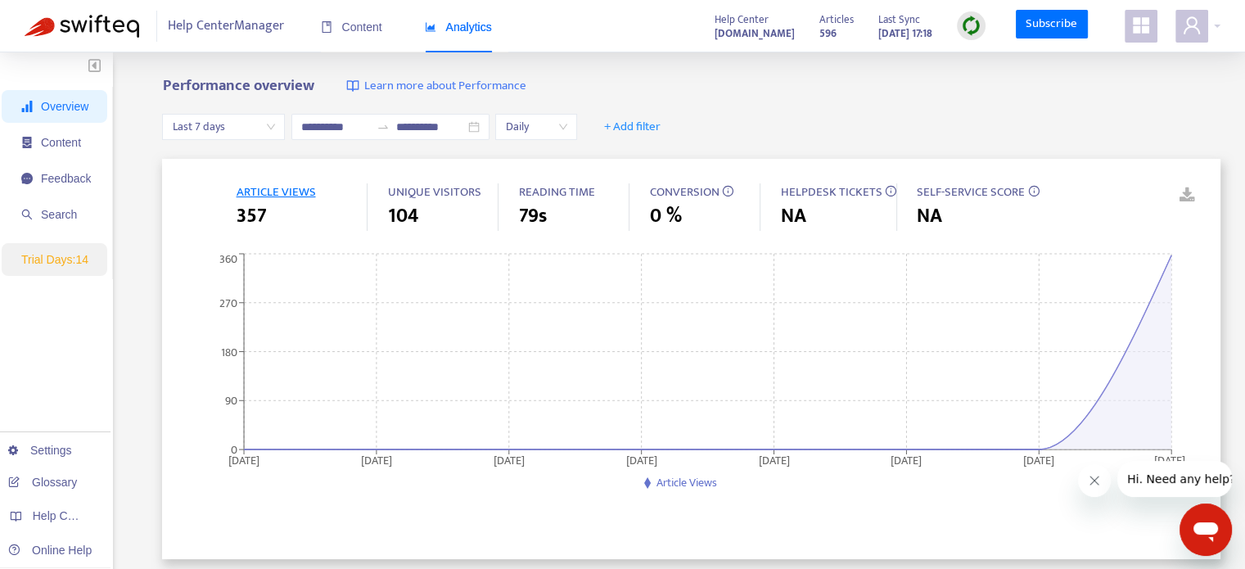
click at [472, 210] on div "104" at bounding box center [442, 215] width 111 height 29
click at [347, 212] on div "357" at bounding box center [301, 215] width 131 height 29
click at [265, 138] on span "Last 7 days" at bounding box center [223, 127] width 103 height 25
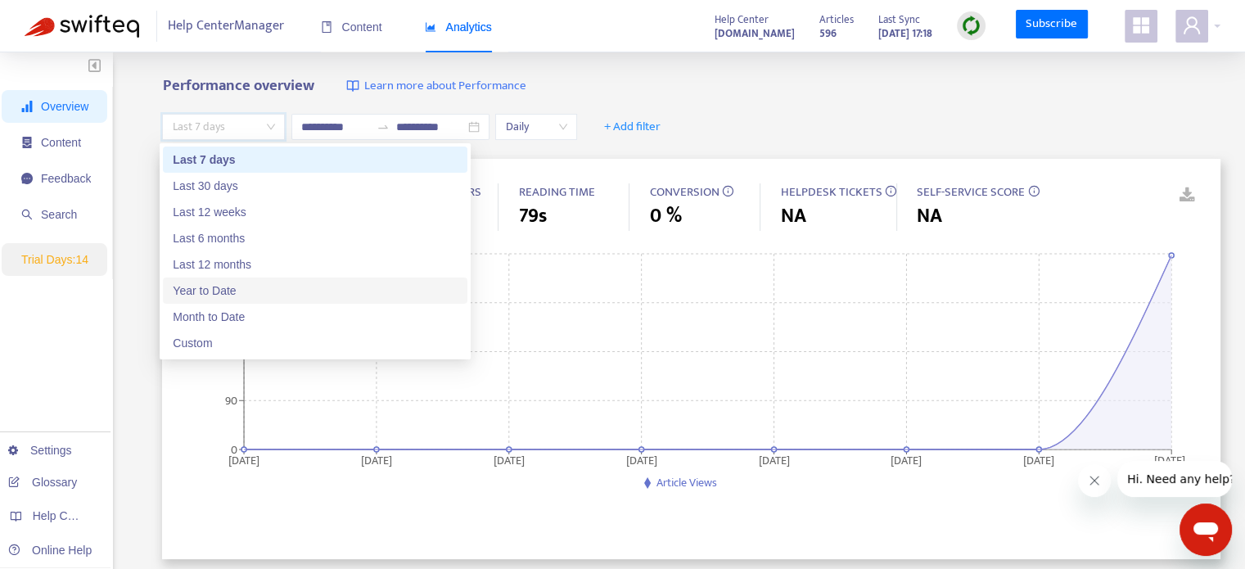
click at [242, 291] on div "Year to Date" at bounding box center [315, 291] width 285 height 18
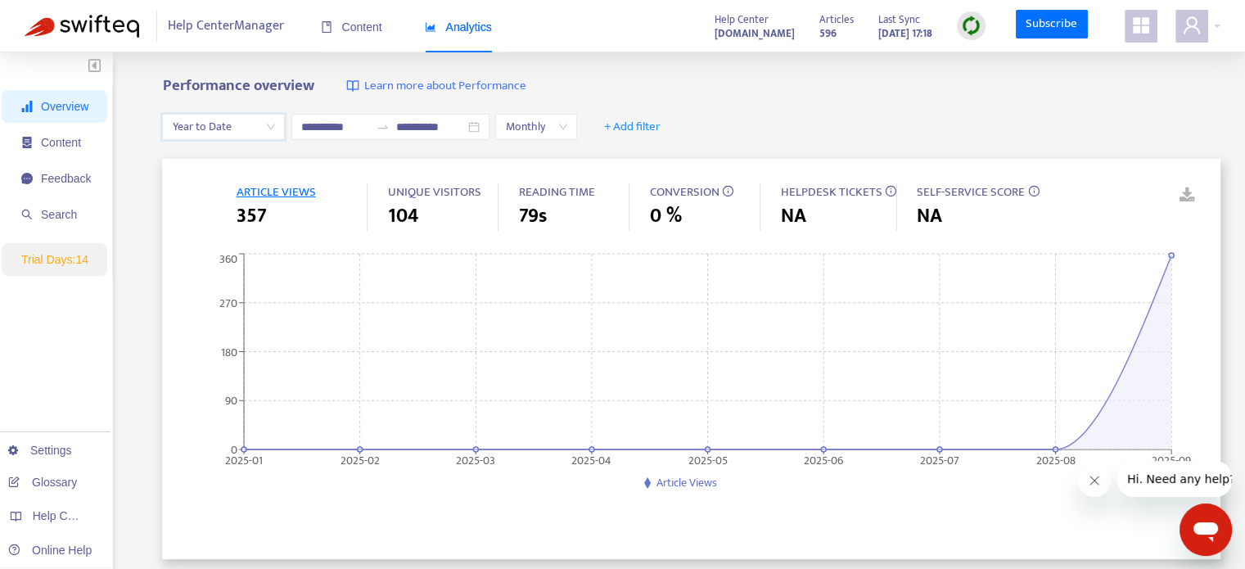
click at [567, 124] on span "Monthly" at bounding box center [536, 127] width 62 height 25
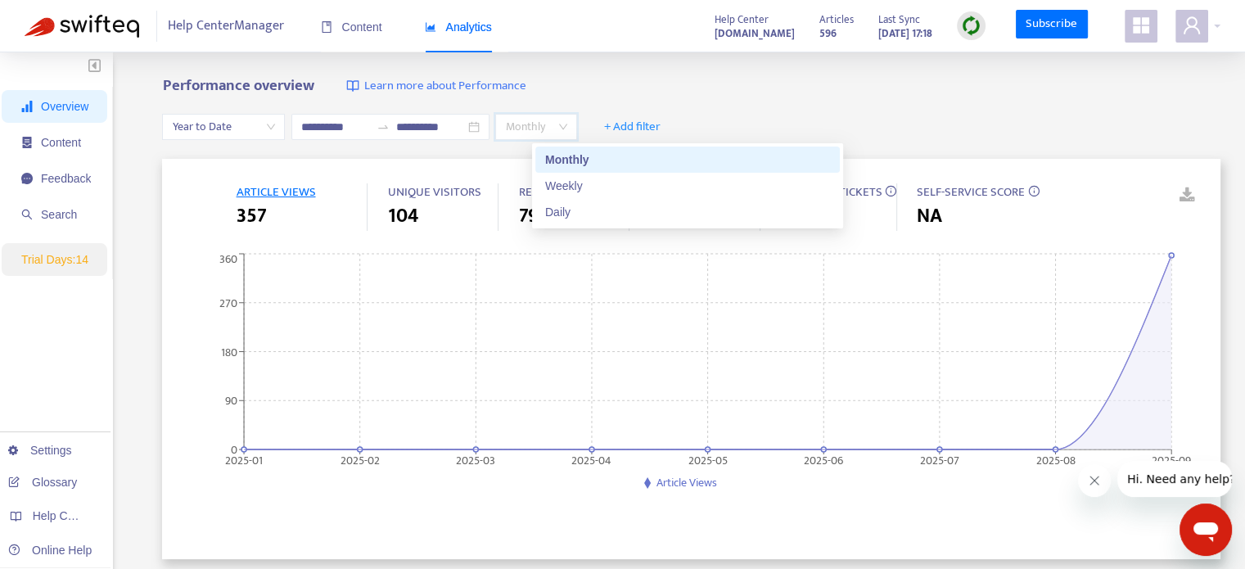
click at [567, 124] on span "Monthly" at bounding box center [536, 127] width 62 height 25
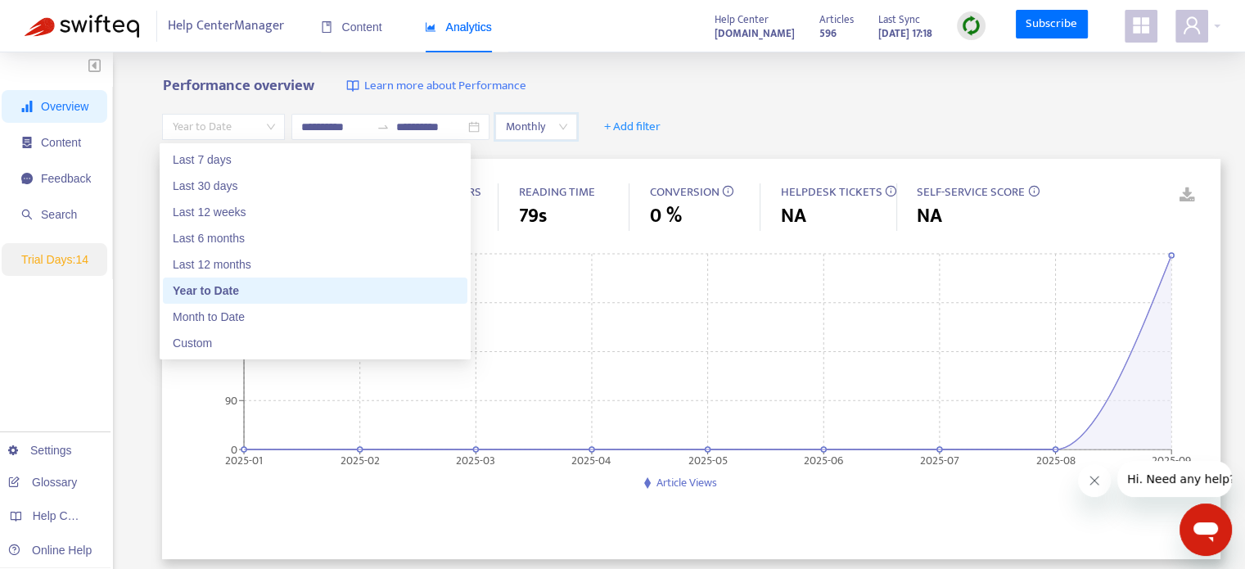
click at [260, 133] on span "Year to Date" at bounding box center [223, 127] width 103 height 25
click at [253, 160] on div "Last 7 days" at bounding box center [315, 160] width 285 height 18
type input "**********"
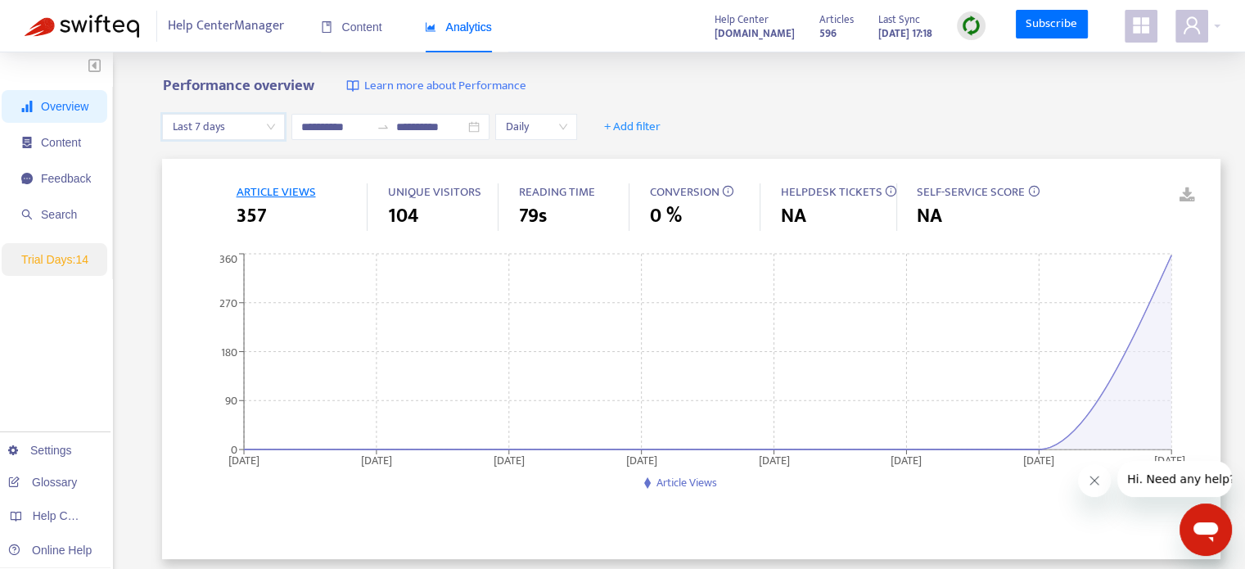
click at [248, 162] on div "ARTICLE VIEWS 357 UNIQUE VISITORS 104 READING TIME 79s CONVERSION 0 % HELPDESK …" at bounding box center [691, 359] width 1059 height 400
click at [1191, 37] on span at bounding box center [1192, 26] width 33 height 33
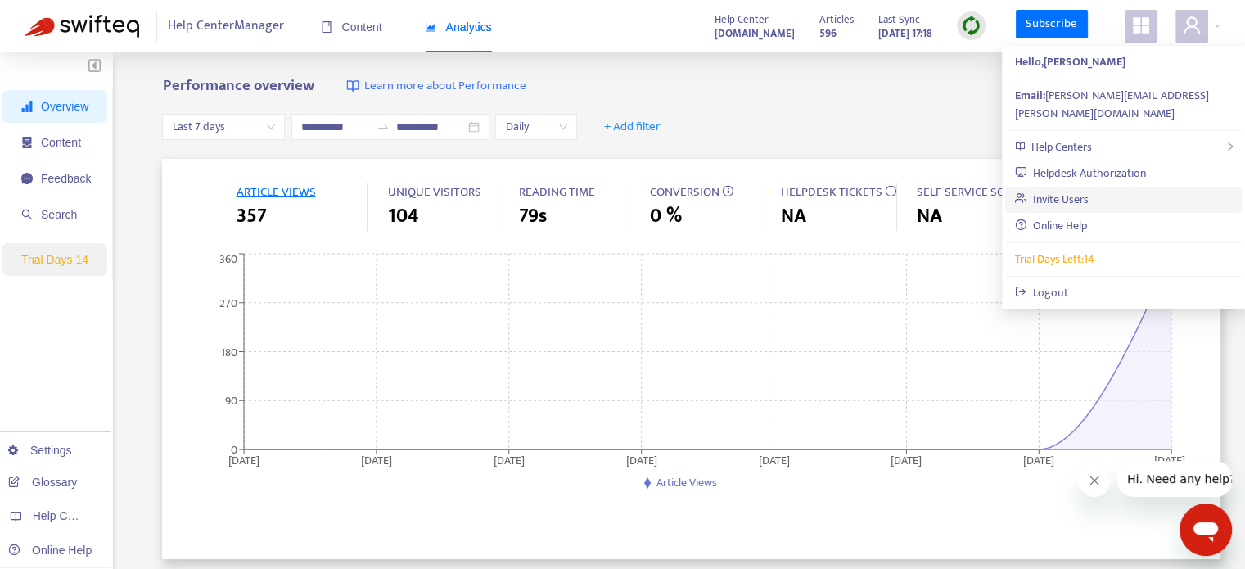
click at [1068, 190] on link "Invite Users" at bounding box center [1052, 199] width 74 height 19
